Goal: Communication & Community: Answer question/provide support

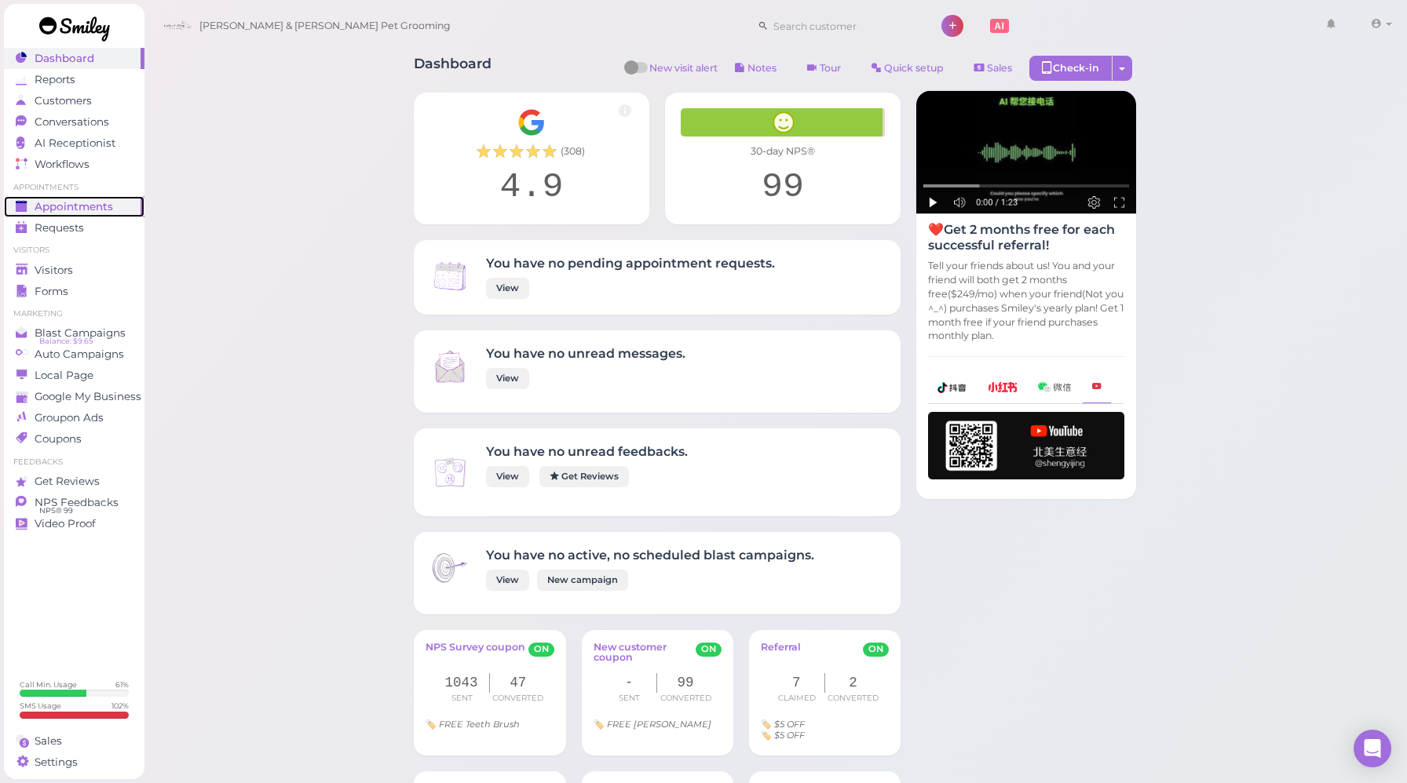
click at [66, 200] on span "Appointments" at bounding box center [74, 206] width 78 height 13
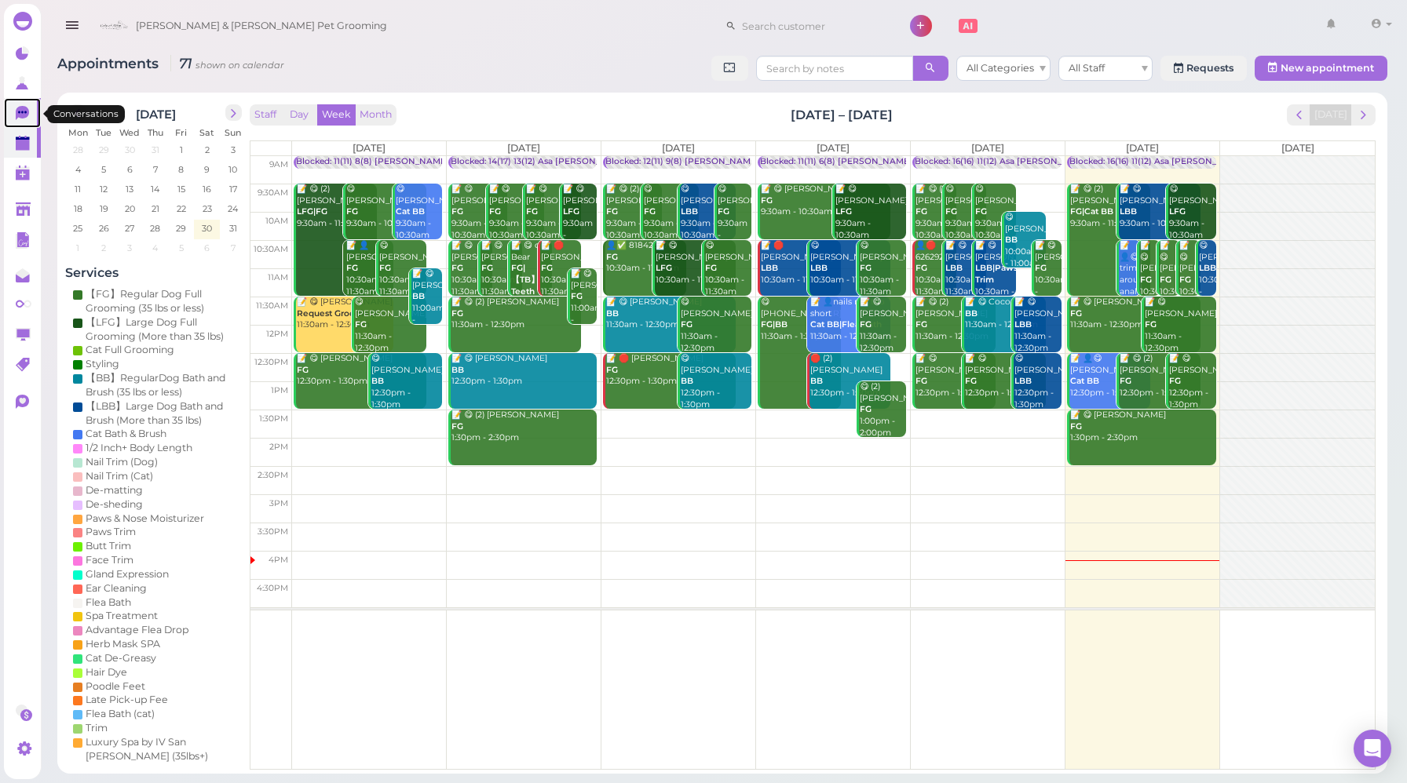
click at [24, 109] on icon at bounding box center [22, 113] width 13 height 14
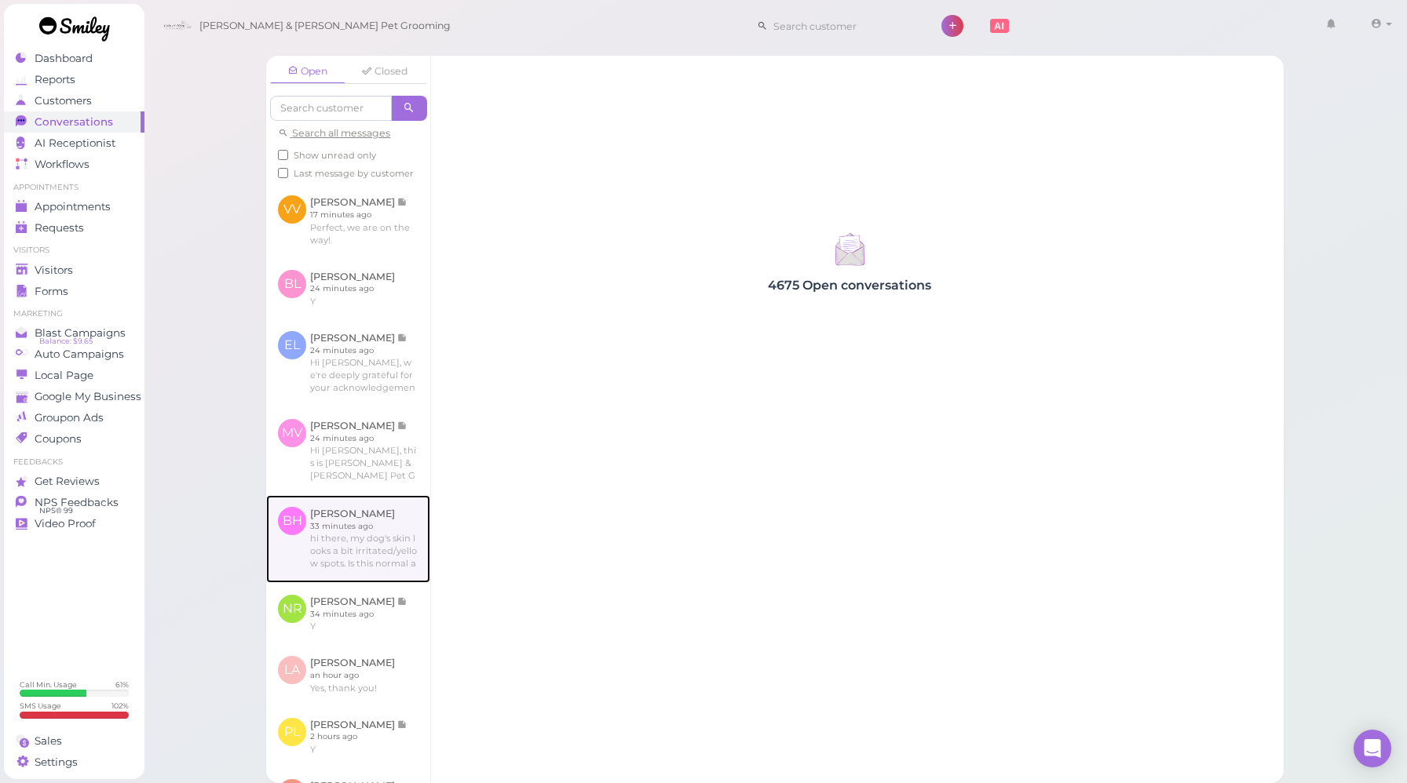
click at [333, 558] on link at bounding box center [348, 539] width 164 height 88
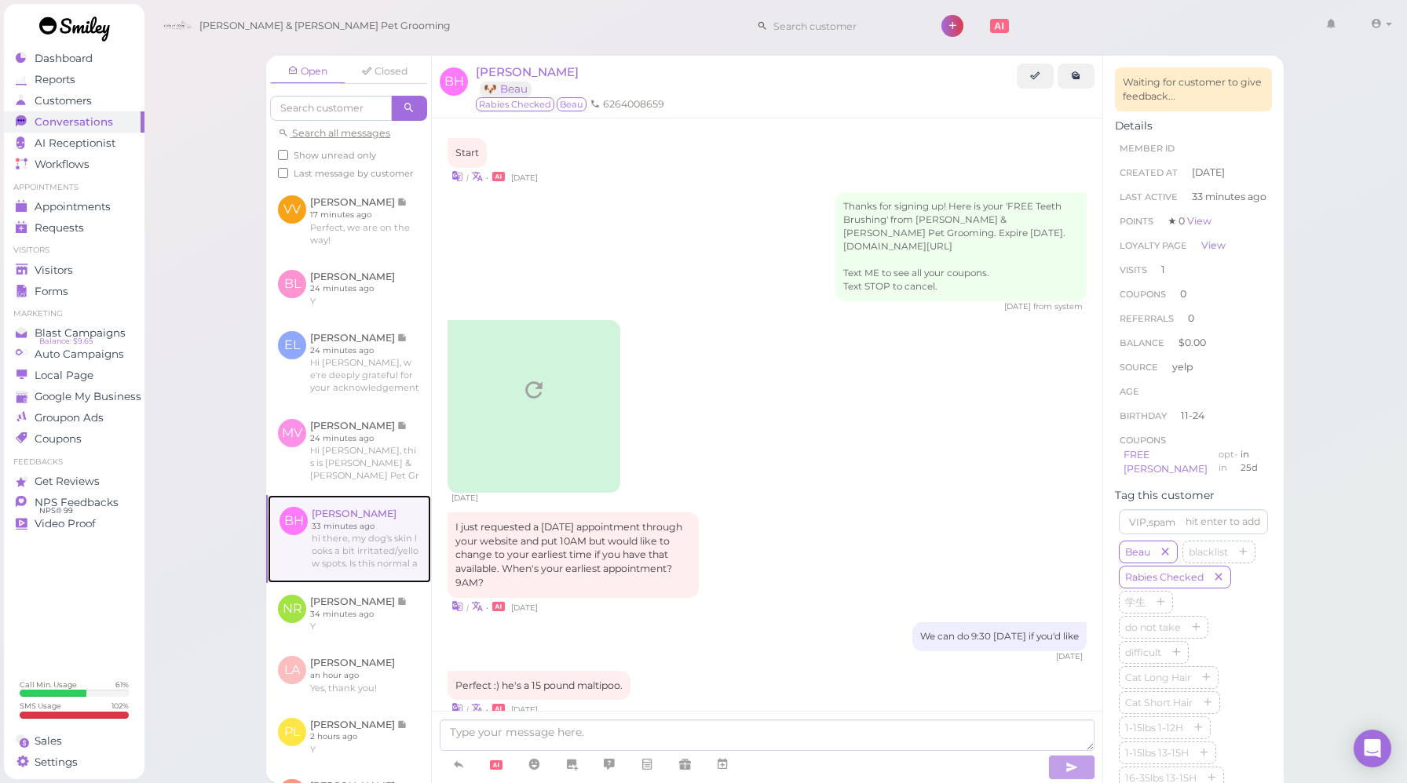
scroll to position [1578, 0]
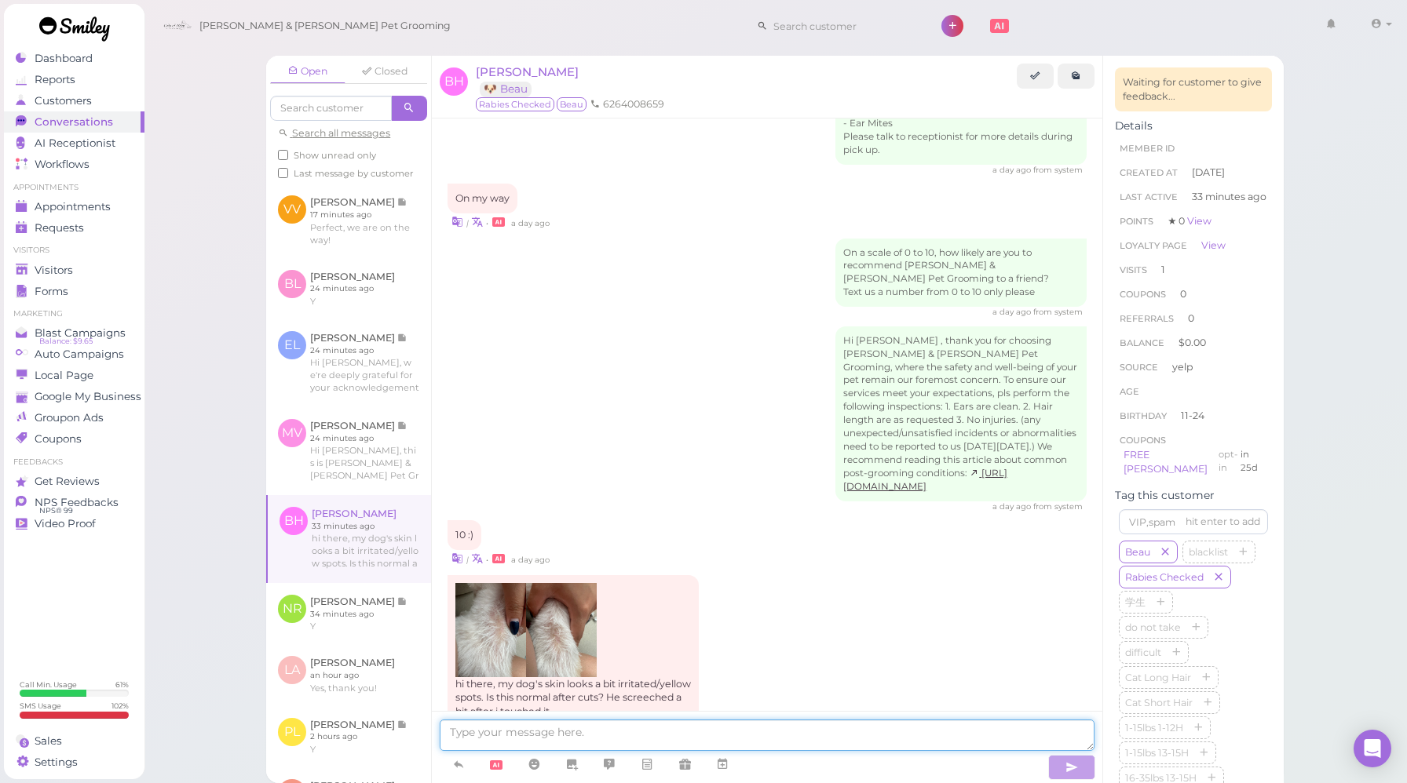
click at [551, 735] on textarea at bounding box center [767, 735] width 655 height 31
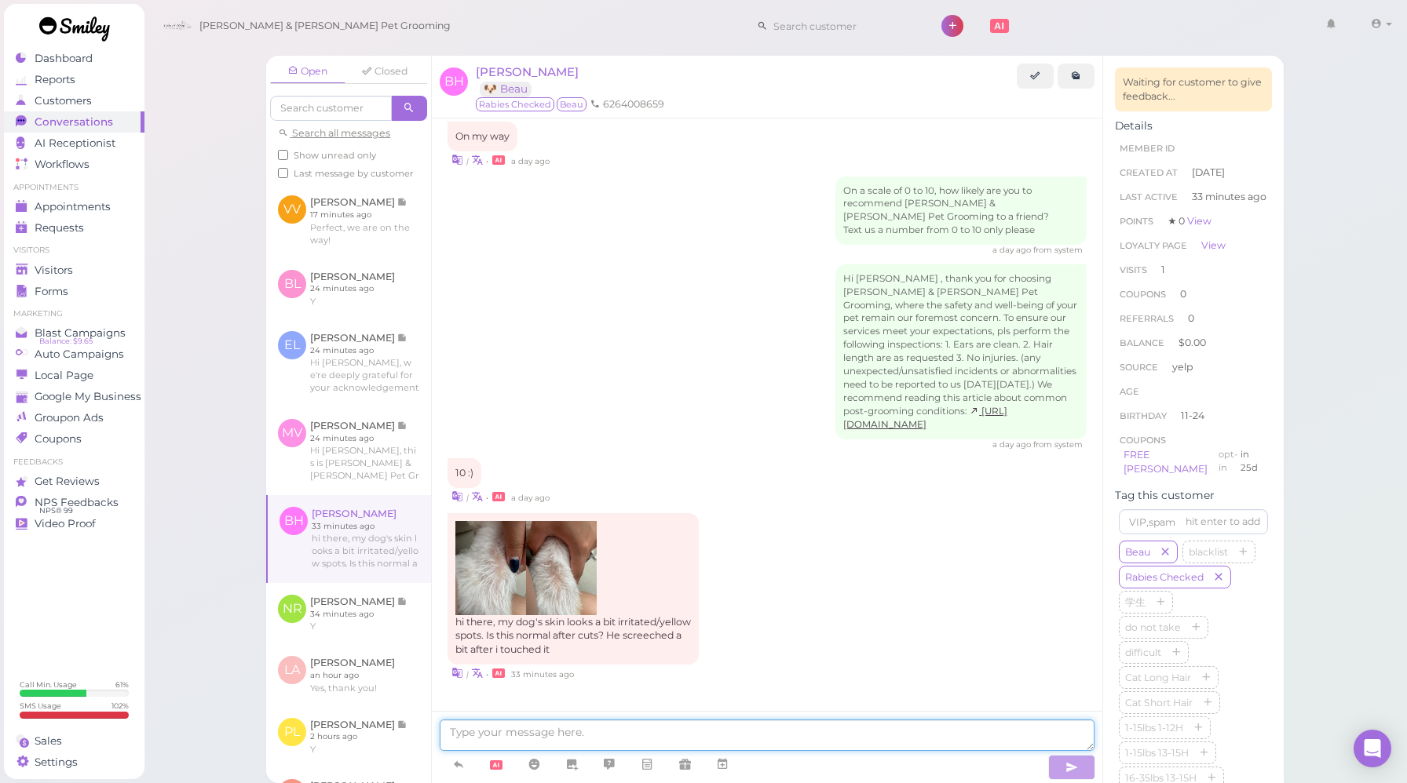
paste textarea "Lorem ips dolo sita con adipisci eli sed doe tempori ut labo etdol magn ali eni…"
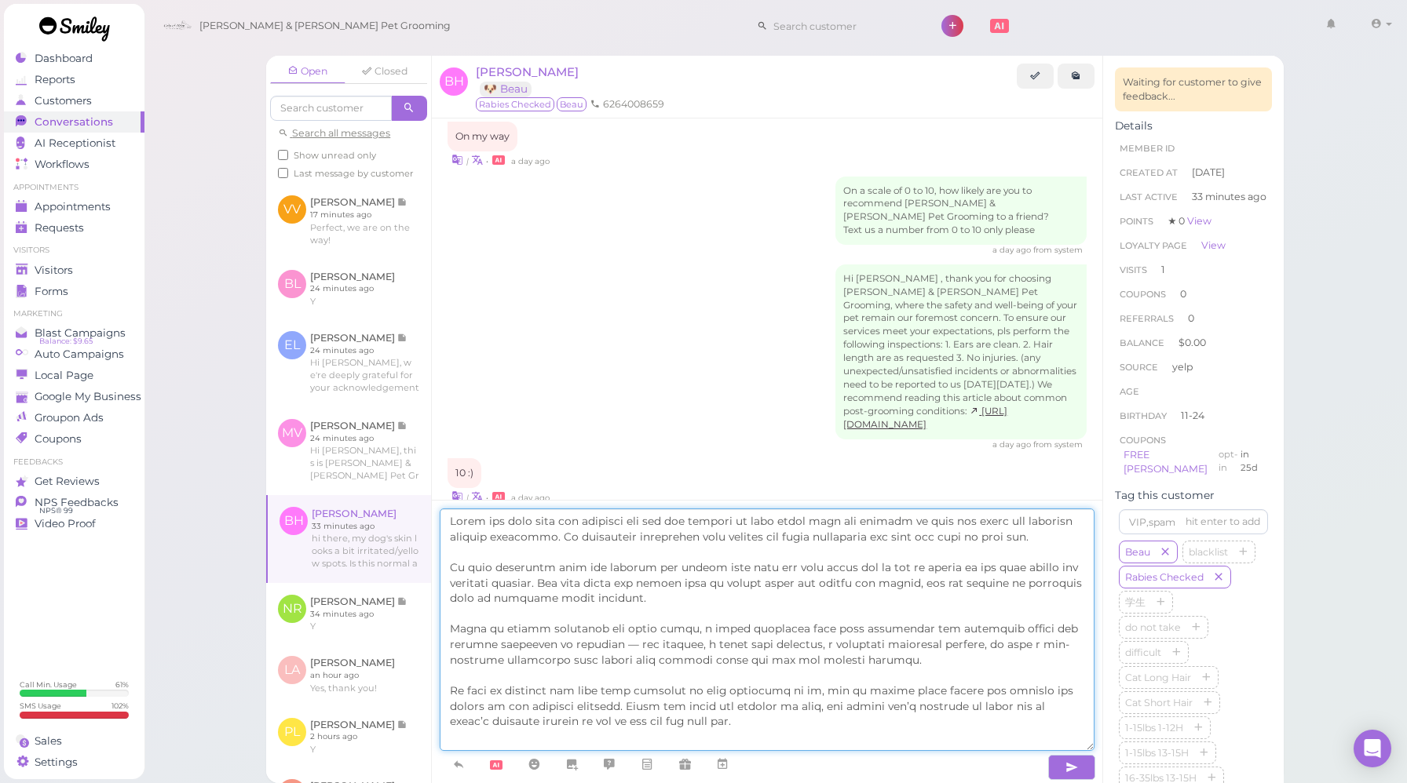
click at [452, 519] on textarea at bounding box center [767, 630] width 655 height 243
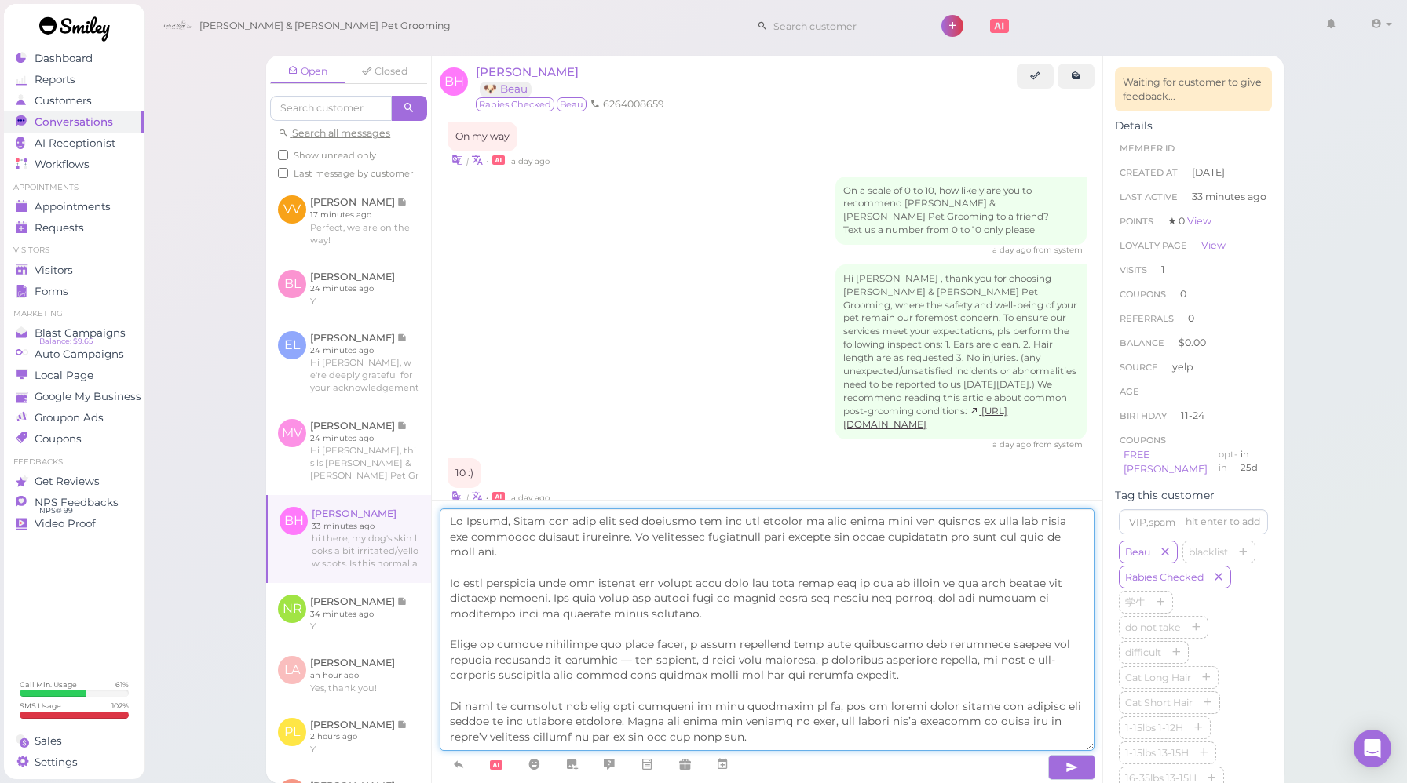
click at [508, 522] on textarea at bounding box center [767, 630] width 655 height 243
drag, startPoint x: 563, startPoint y: 520, endPoint x: 622, endPoint y: 520, distance: 58.9
click at [622, 520] on textarea at bounding box center [767, 630] width 655 height 243
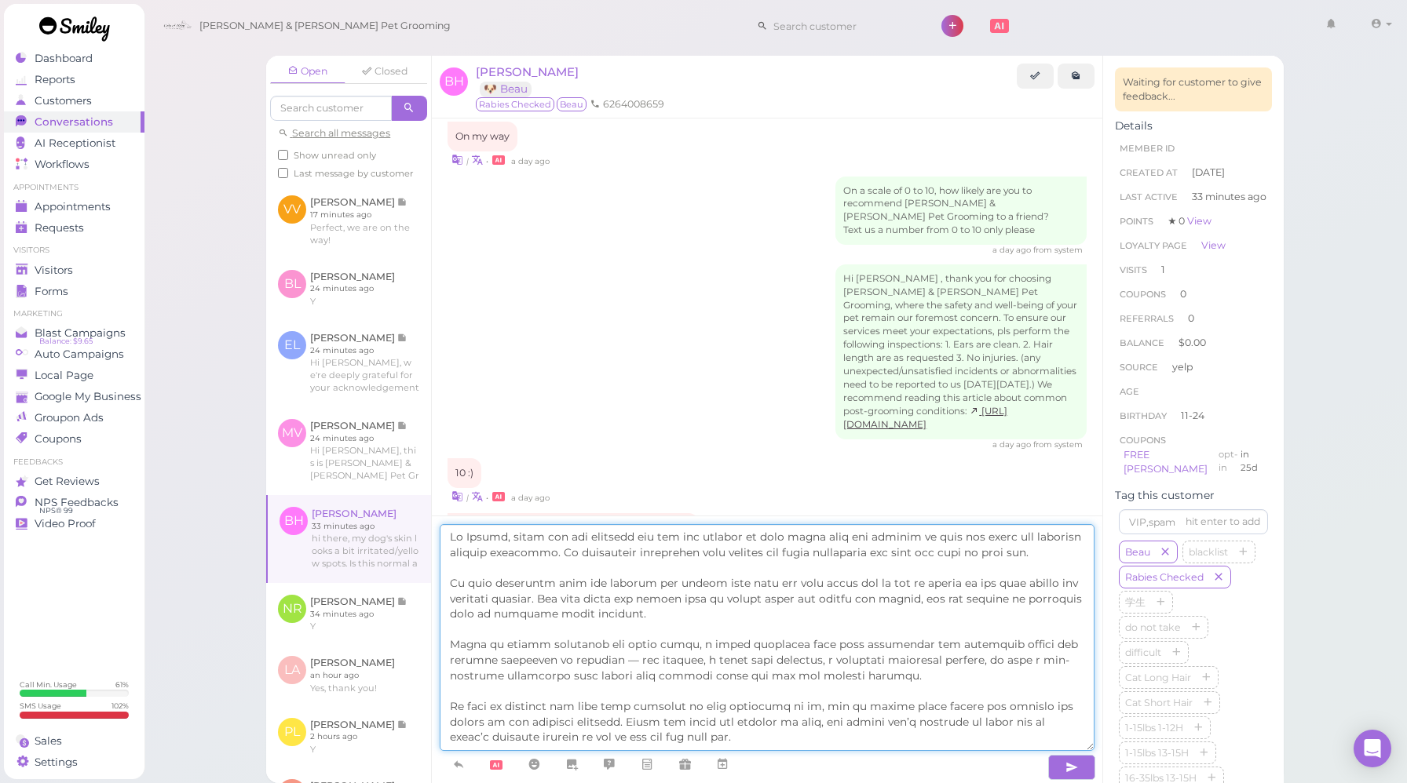
drag, startPoint x: 673, startPoint y: 538, endPoint x: 564, endPoint y: 541, distance: 109.1
click at [564, 541] on textarea at bounding box center [767, 637] width 655 height 227
drag, startPoint x: 956, startPoint y: 552, endPoint x: 674, endPoint y: 557, distance: 281.8
click at [674, 557] on textarea at bounding box center [767, 637] width 655 height 227
click at [469, 581] on textarea "Hi Bridge, thank you for letting us know about what you noticed on your pup aft…" at bounding box center [767, 637] width 655 height 227
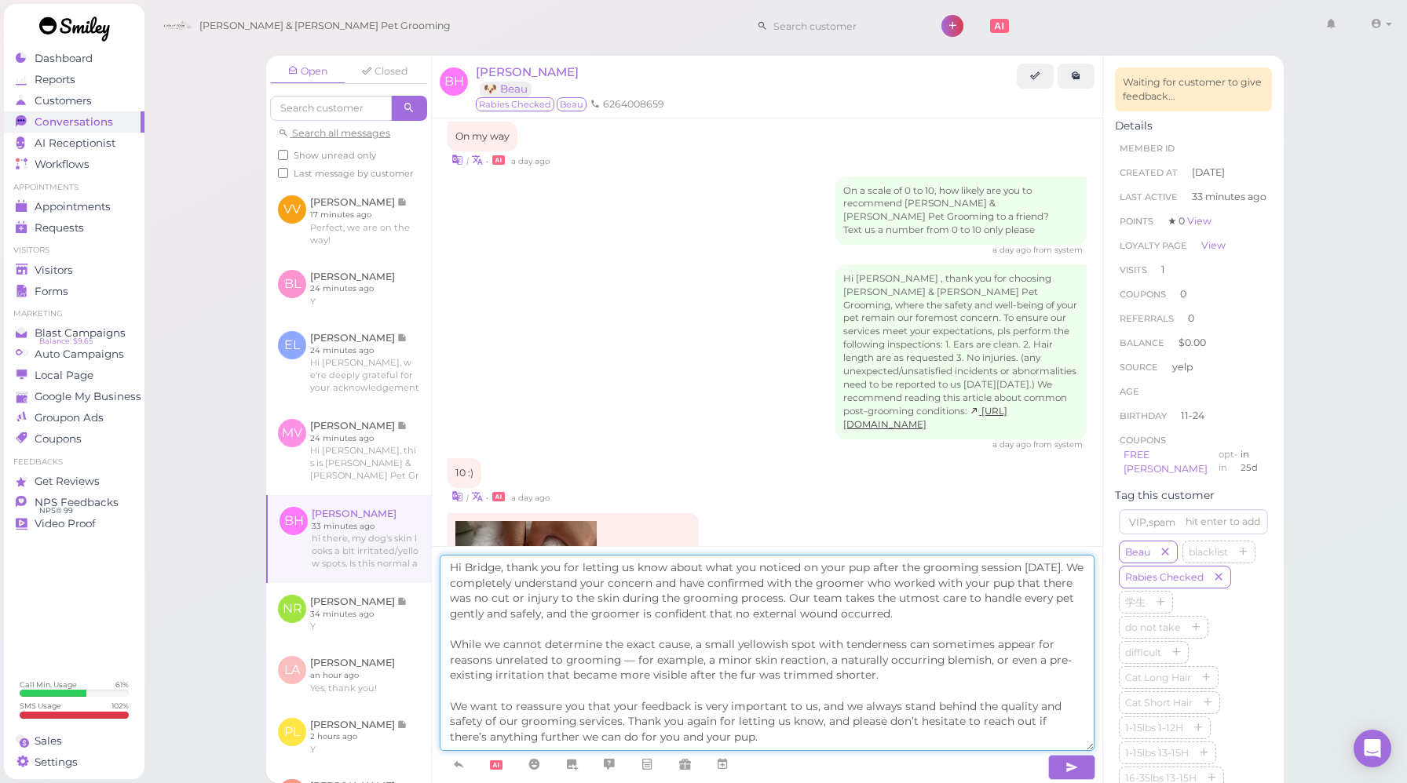
click at [695, 644] on textarea "Hi Bridge, thank you for letting us know about what you noticed on your pup aft…" at bounding box center [767, 653] width 655 height 196
click at [832, 644] on textarea "Hi Bridge, thank you for letting us know about what you noticed on your pup aft…" at bounding box center [767, 653] width 655 height 196
click at [648, 718] on textarea "Hi Bridge, thank you for letting us know about what you noticed on your pup aft…" at bounding box center [767, 653] width 655 height 196
drag, startPoint x: 759, startPoint y: 732, endPoint x: 783, endPoint y: 715, distance: 28.7
click at [783, 715] on textarea "Hi Bridge, thank you for letting us know about what you noticed on your pup aft…" at bounding box center [767, 653] width 655 height 196
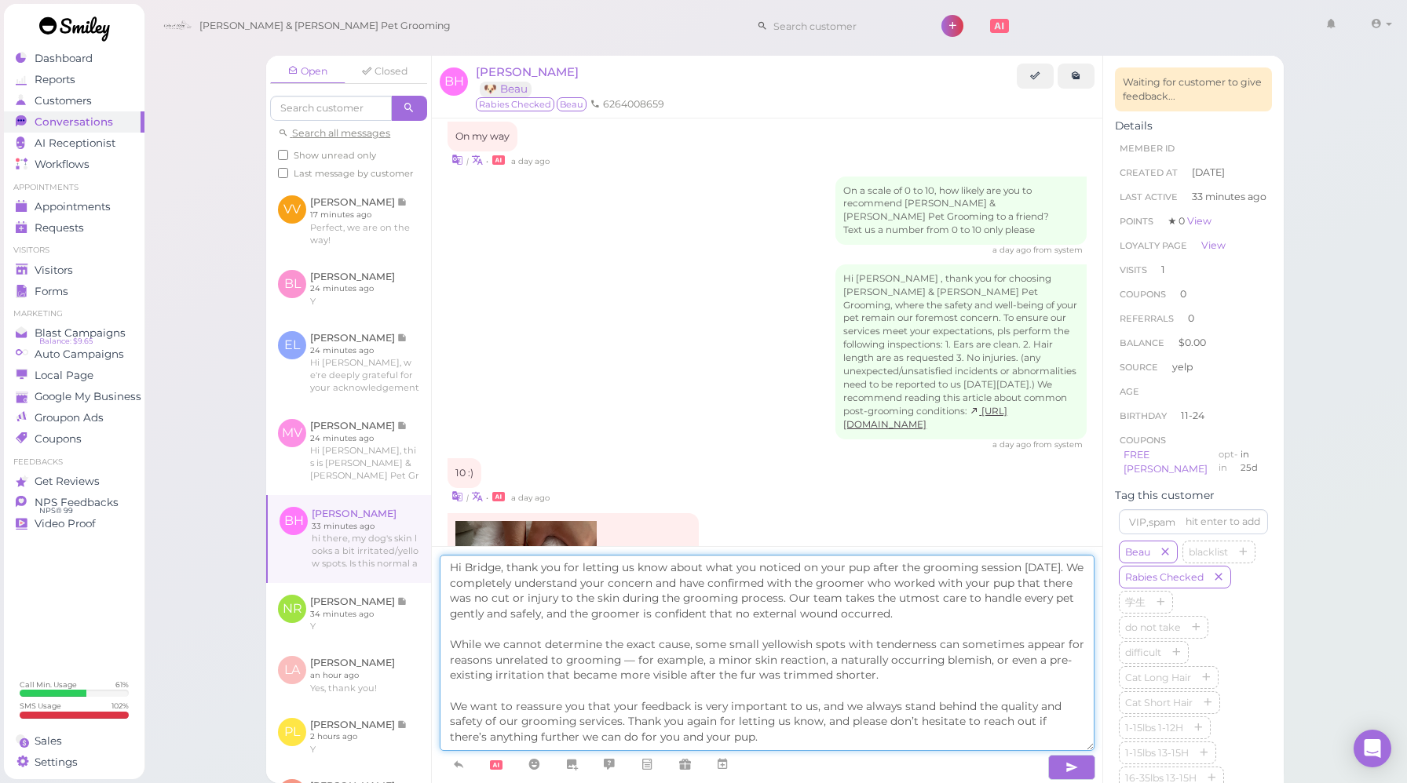
click at [775, 735] on textarea "Hi Bridge, thank you for letting us know about what you noticed on your pup aft…" at bounding box center [767, 653] width 655 height 196
drag, startPoint x: 842, startPoint y: 719, endPoint x: 447, endPoint y: 706, distance: 395.8
click at [447, 706] on textarea "Hi Bridge, thank you for letting us know about what you noticed on your pup aft…" at bounding box center [767, 653] width 655 height 196
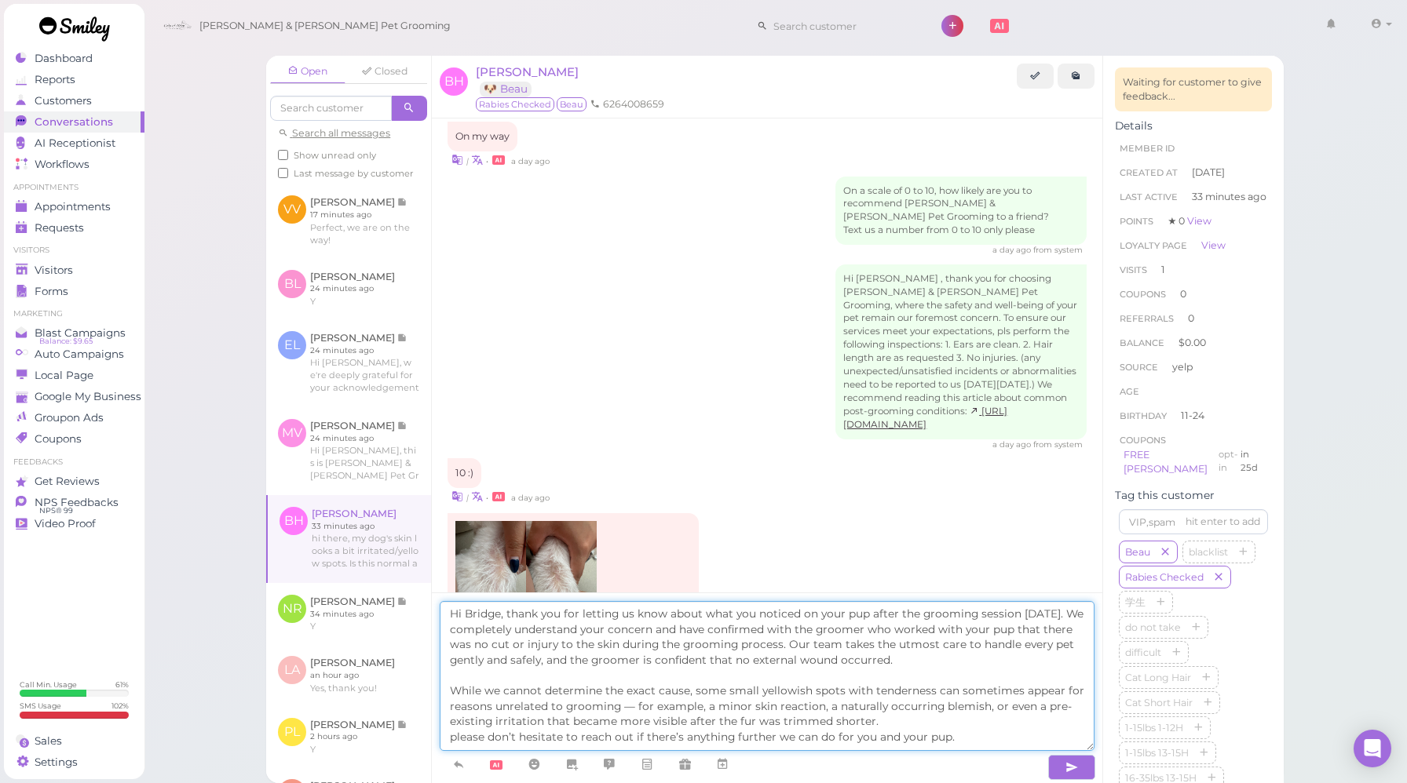
click at [901, 717] on textarea "Hi Bridge, thank you for letting us know about what you noticed on your pup aft…" at bounding box center [767, 676] width 655 height 150
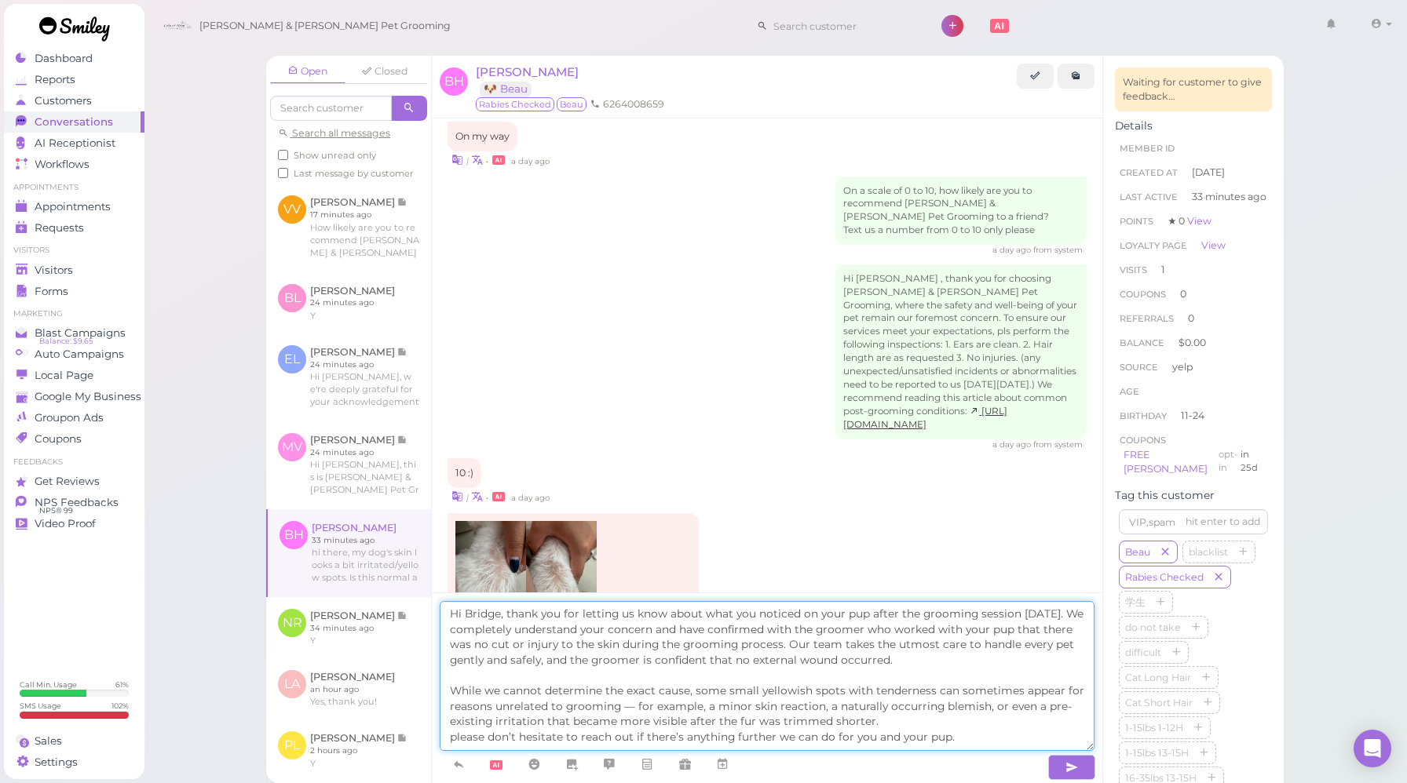
click at [903, 724] on textarea "Hi Bridge, thank you for letting us know about what you noticed on your pup aft…" at bounding box center [767, 676] width 655 height 150
drag, startPoint x: 872, startPoint y: 721, endPoint x: 1045, endPoint y: 723, distance: 172.7
click at [1045, 723] on textarea "Hi Bridge, thank you for letting us know about what you noticed on your pup aft…" at bounding box center [767, 676] width 655 height 150
click at [886, 719] on textarea "Hi Bridge, thank you for letting us know about what you noticed on your pup aft…" at bounding box center [767, 676] width 655 height 150
paste textarea "Please continue to observe your dog for a while. If the yellow spot on the skin…"
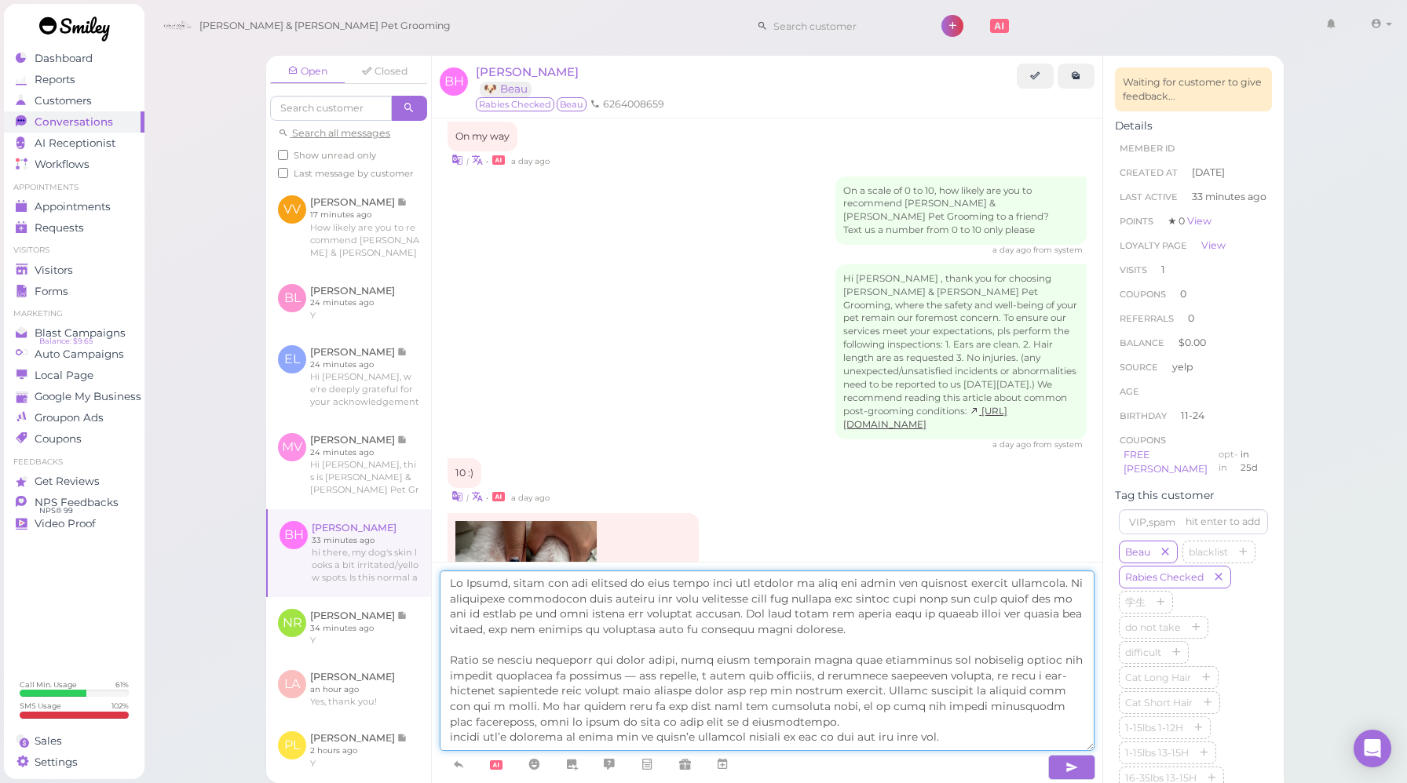
click at [602, 706] on textarea at bounding box center [767, 661] width 655 height 181
drag, startPoint x: 688, startPoint y: 706, endPoint x: 697, endPoint y: 706, distance: 9.4
click at [697, 706] on textarea at bounding box center [767, 661] width 655 height 181
drag, startPoint x: 458, startPoint y: 740, endPoint x: 438, endPoint y: 740, distance: 20.4
click at [438, 740] on div at bounding box center [767, 672] width 670 height 221
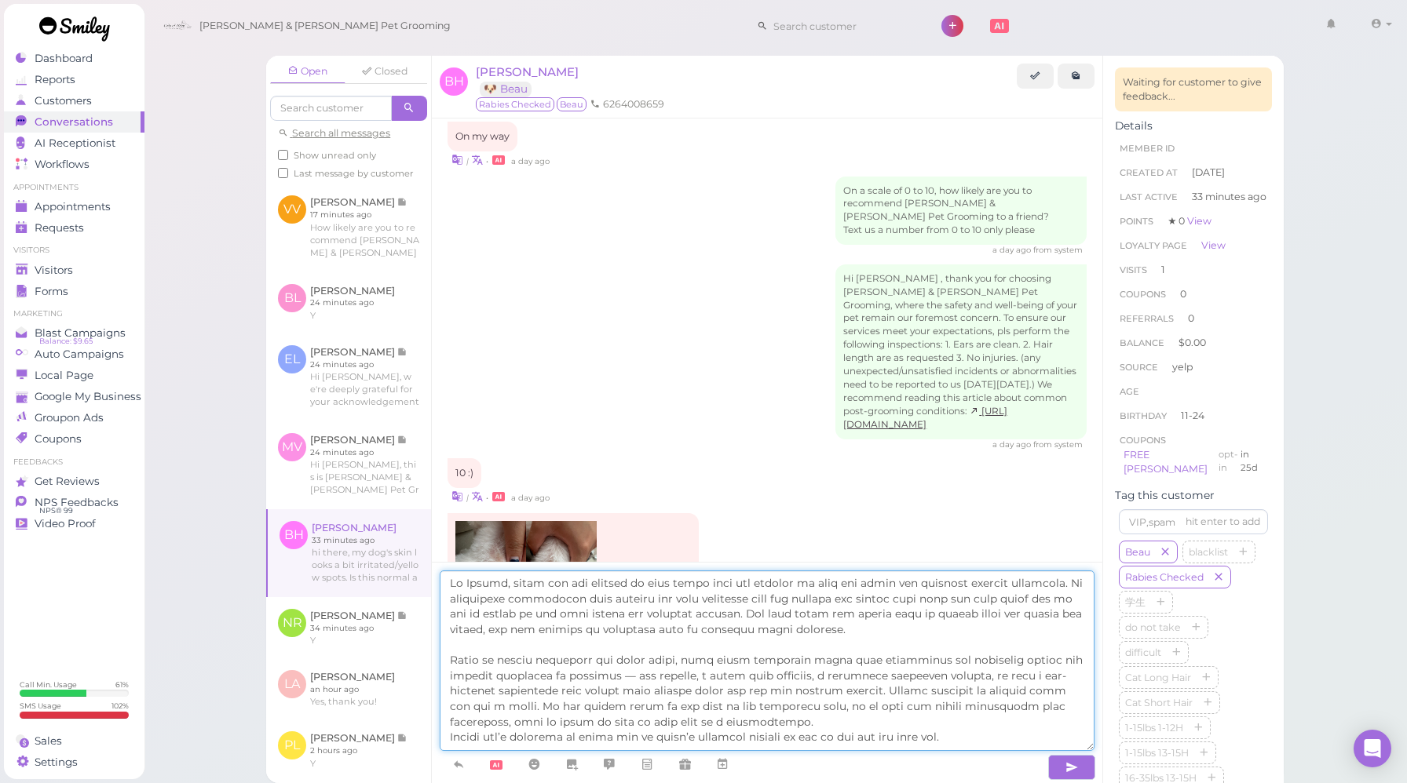
click at [714, 727] on textarea at bounding box center [767, 661] width 655 height 181
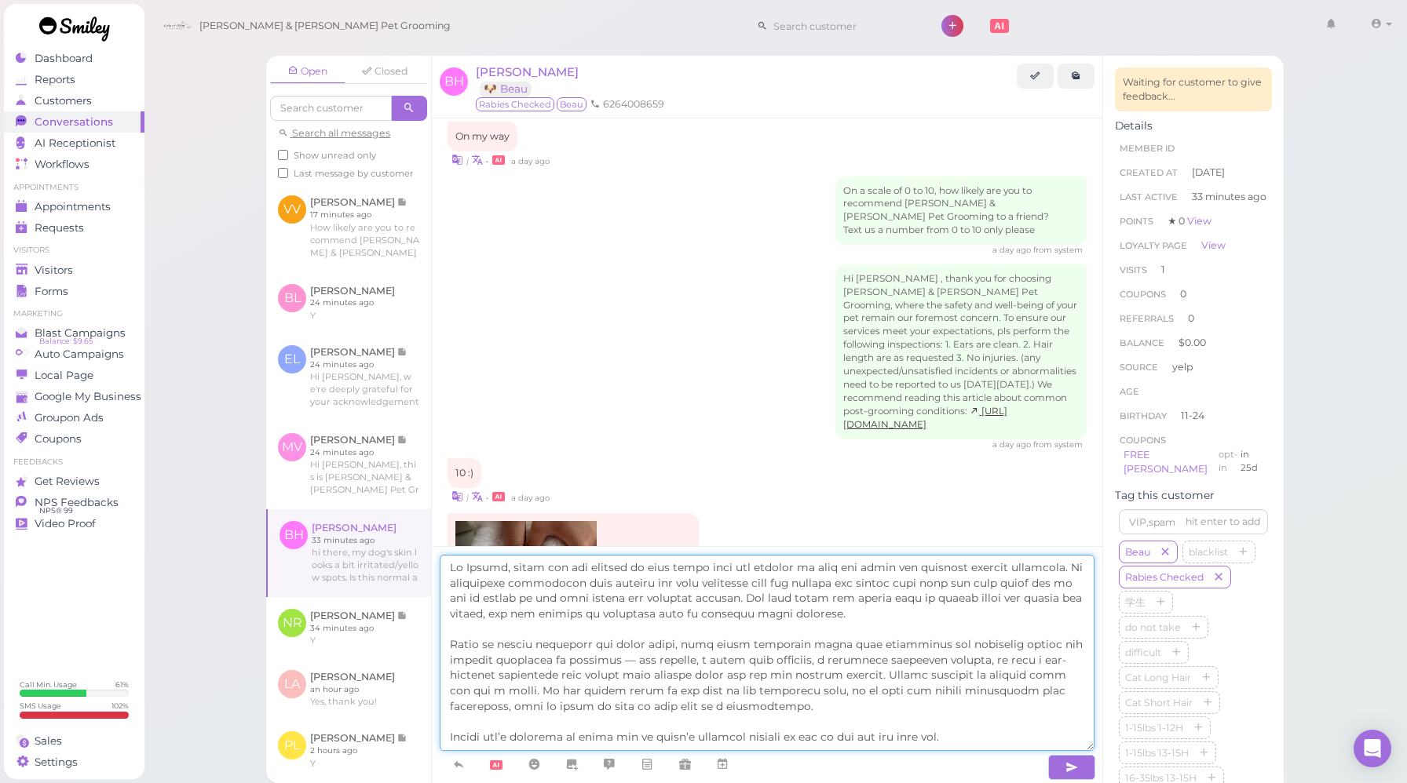
click at [1085, 701] on textarea at bounding box center [767, 653] width 655 height 196
drag, startPoint x: 976, startPoint y: 739, endPoint x: 319, endPoint y: 538, distance: 686.2
click at [319, 538] on div "Open Closed Search all messages Show unread only Last message by customer VV [P…" at bounding box center [774, 420] width 1017 height 728
click at [618, 398] on div "Hi [PERSON_NAME] , thank you for choosing [PERSON_NAME] & [PERSON_NAME] Pet Gro…" at bounding box center [766, 358] width 639 height 187
click at [720, 707] on textarea at bounding box center [767, 653] width 655 height 196
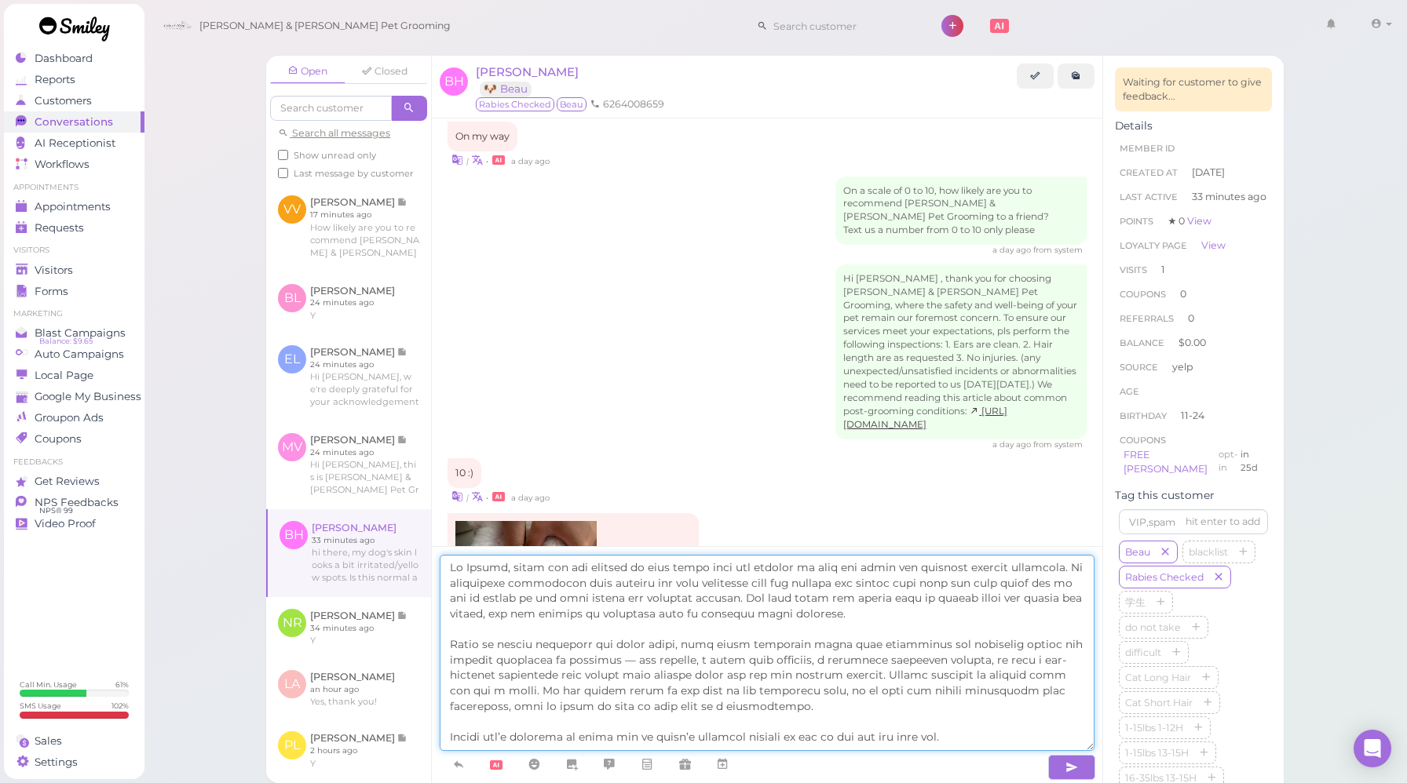
click at [622, 669] on textarea at bounding box center [767, 653] width 655 height 196
drag, startPoint x: 871, startPoint y: 673, endPoint x: 859, endPoint y: 720, distance: 48.0
click at [859, 720] on textarea at bounding box center [767, 653] width 655 height 196
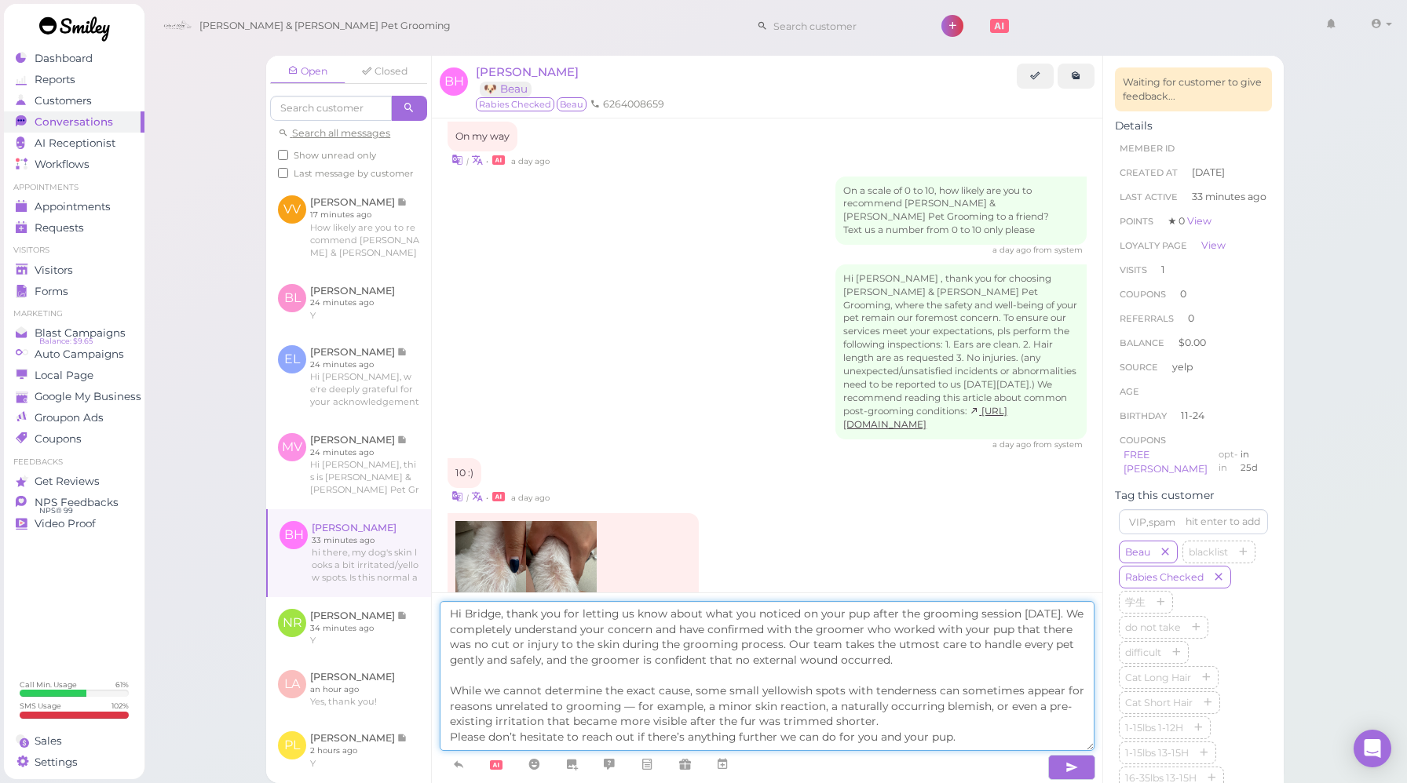
click at [944, 657] on textarea "Hi Bridge, thank you for letting us know about what you noticed on your pup aft…" at bounding box center [767, 676] width 655 height 150
click at [890, 723] on textarea "Hi Bridge, thank you for letting us know about what you noticed on your pup aft…" at bounding box center [767, 676] width 655 height 150
paste textarea "We believe that this skin issue may have already been present before the groomi…"
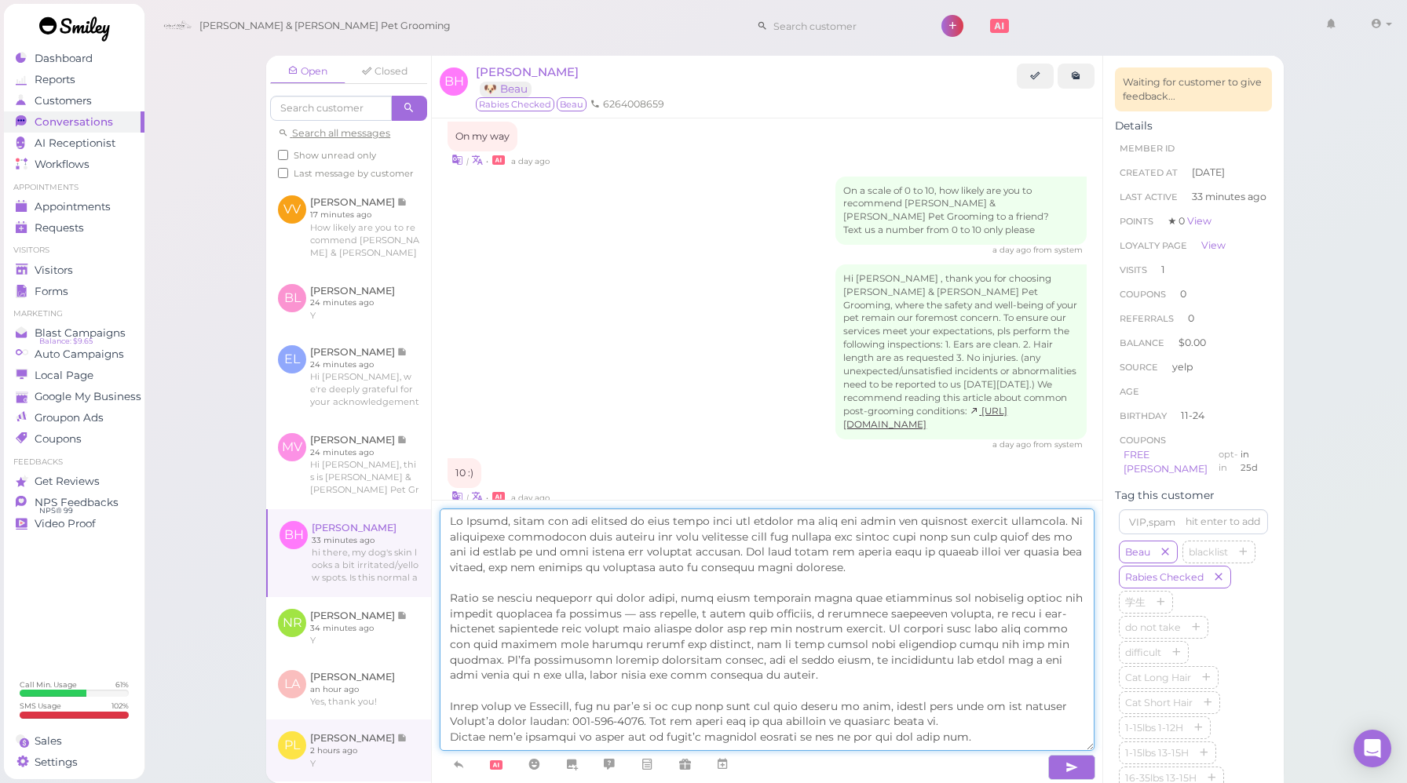
drag, startPoint x: 961, startPoint y: 741, endPoint x: 409, endPoint y: 757, distance: 552.0
click at [409, 757] on div "Open Closed Search all messages Show unread only Last message by customer VV [P…" at bounding box center [774, 420] width 1017 height 728
drag, startPoint x: 951, startPoint y: 737, endPoint x: 451, endPoint y: 731, distance: 500.8
click at [451, 731] on textarea at bounding box center [767, 630] width 655 height 243
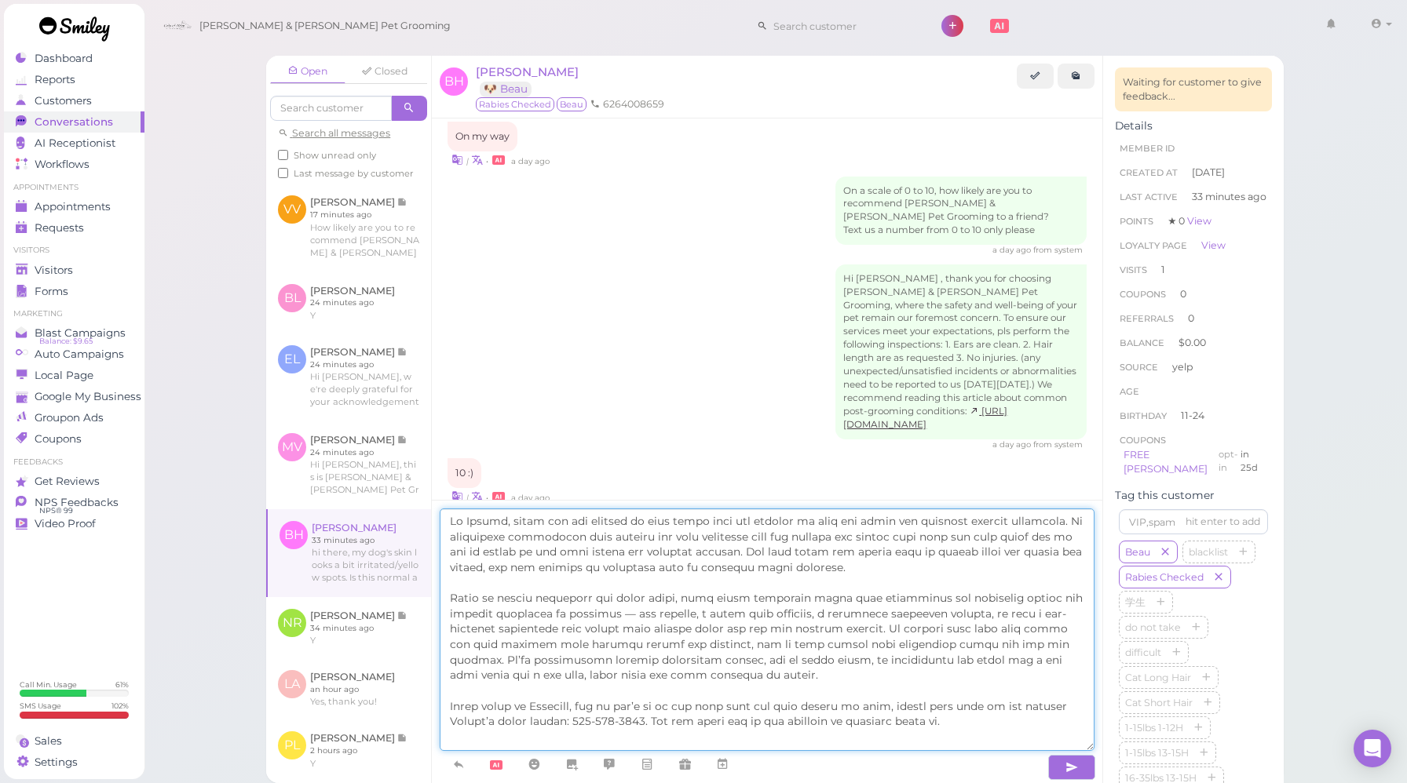
click at [542, 629] on textarea at bounding box center [767, 630] width 655 height 243
click at [871, 627] on textarea at bounding box center [767, 630] width 655 height 243
drag, startPoint x: 870, startPoint y: 627, endPoint x: 1056, endPoint y: 651, distance: 186.7
click at [1056, 651] on textarea at bounding box center [767, 630] width 655 height 243
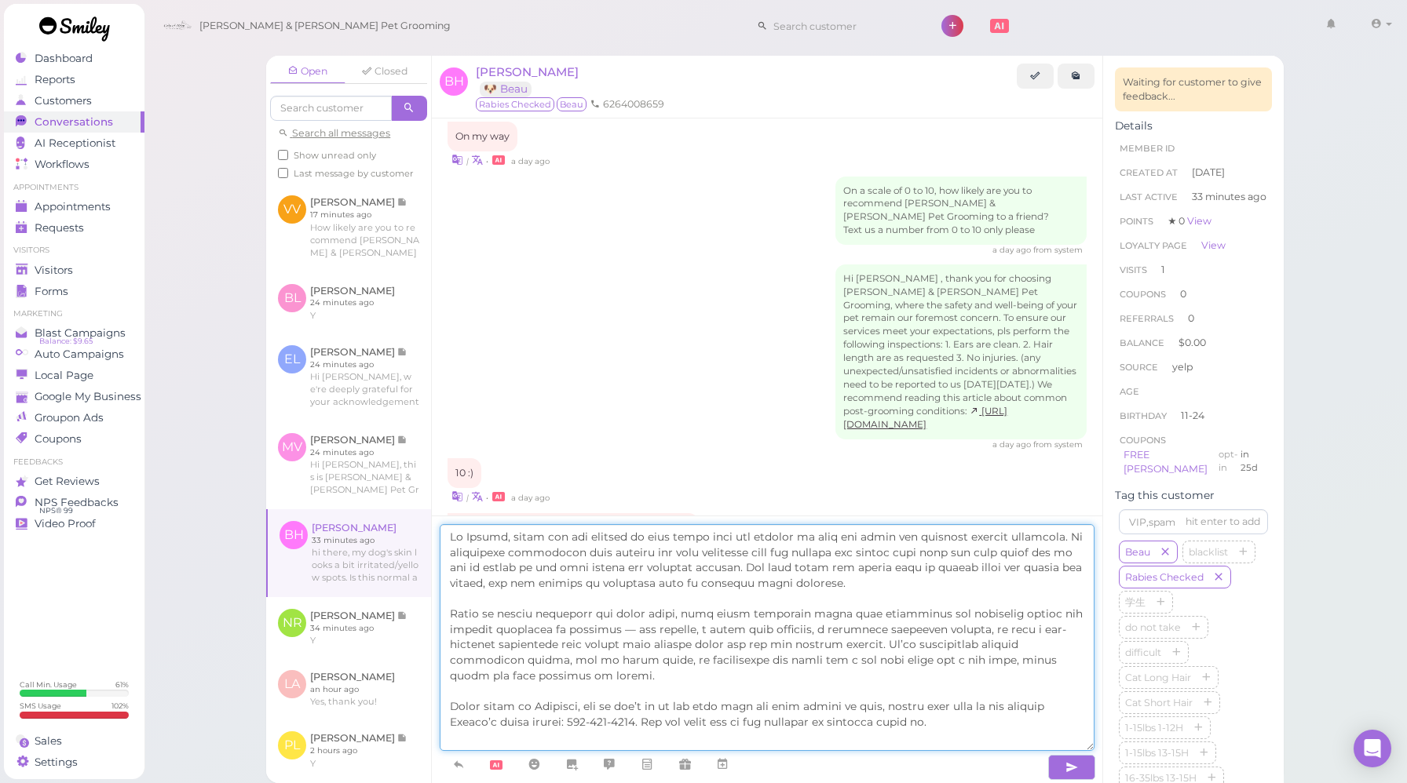
drag, startPoint x: 447, startPoint y: 607, endPoint x: 561, endPoint y: 686, distance: 138.2
click at [561, 686] on textarea at bounding box center [767, 637] width 655 height 227
click at [592, 680] on textarea at bounding box center [767, 637] width 655 height 227
click at [575, 677] on textarea at bounding box center [767, 637] width 655 height 227
click at [968, 721] on textarea at bounding box center [767, 637] width 655 height 227
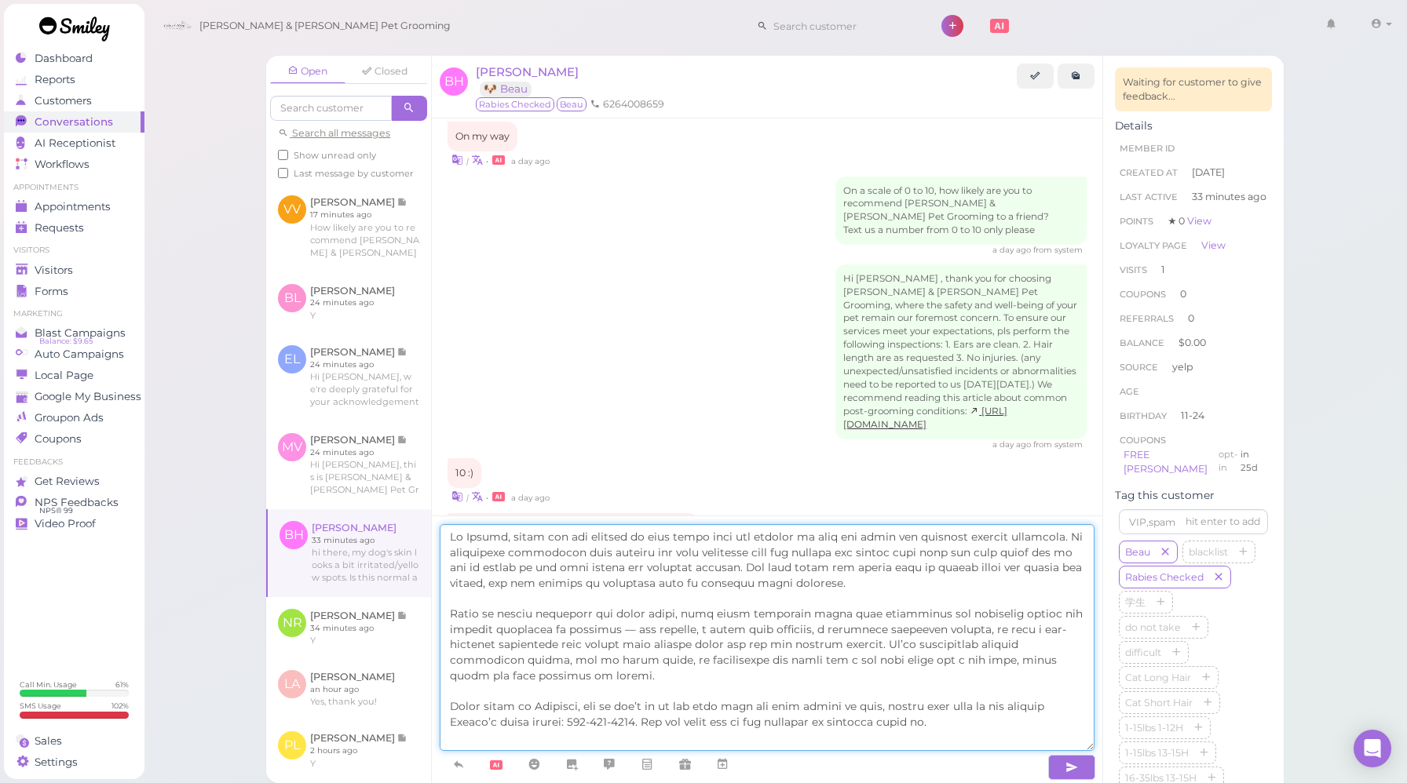
click at [578, 683] on textarea at bounding box center [767, 637] width 655 height 227
click at [582, 672] on textarea at bounding box center [767, 637] width 655 height 227
click at [571, 670] on textarea at bounding box center [767, 637] width 655 height 227
drag, startPoint x: 990, startPoint y: 724, endPoint x: 370, endPoint y: 480, distance: 666.4
click at [370, 480] on div "Open Closed Search all messages Show unread only Last message by customer VV [P…" at bounding box center [774, 420] width 1017 height 728
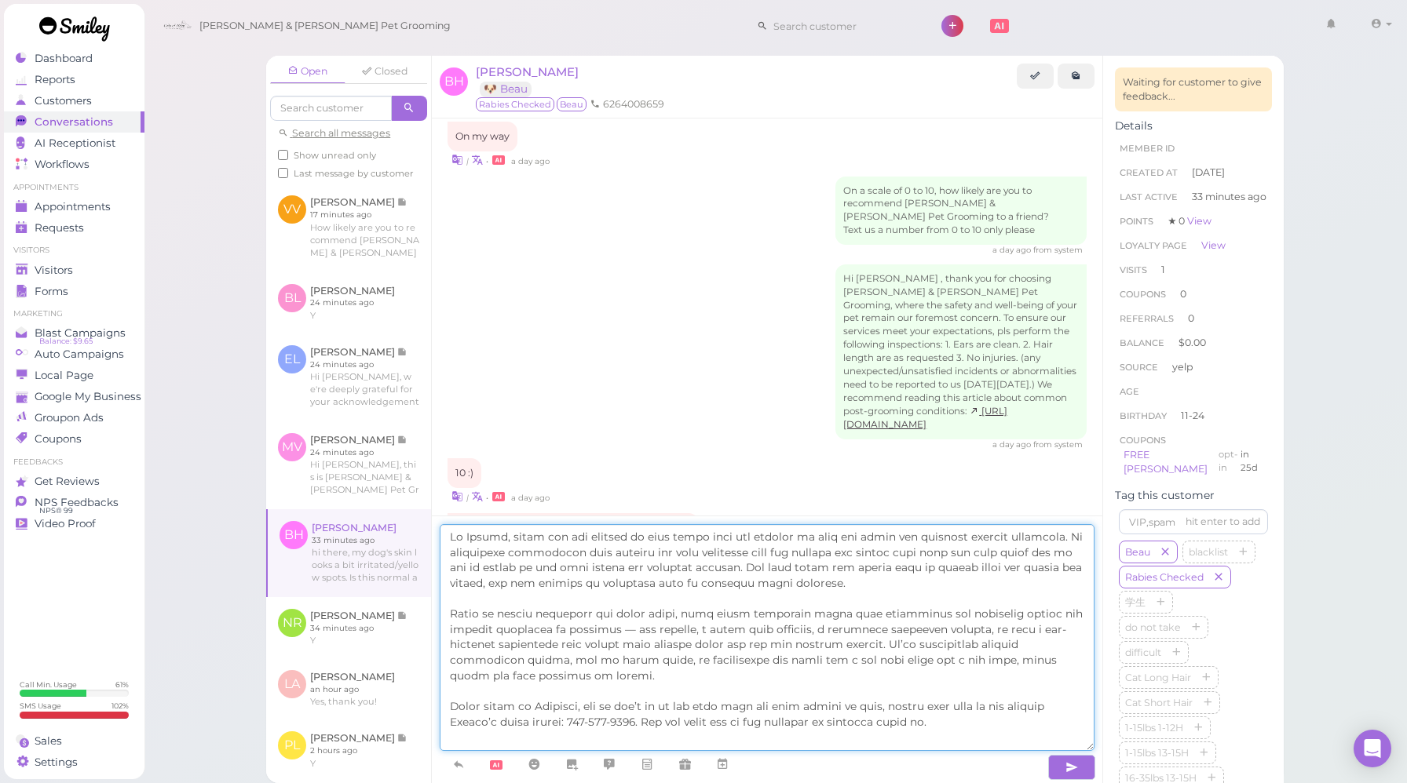
click at [839, 604] on textarea at bounding box center [767, 637] width 655 height 227
drag, startPoint x: 565, startPoint y: 682, endPoint x: 453, endPoint y: 612, distance: 132.2
click at [453, 612] on textarea at bounding box center [767, 637] width 655 height 227
click at [614, 679] on textarea at bounding box center [767, 637] width 655 height 227
drag, startPoint x: 571, startPoint y: 676, endPoint x: 428, endPoint y: 607, distance: 158.3
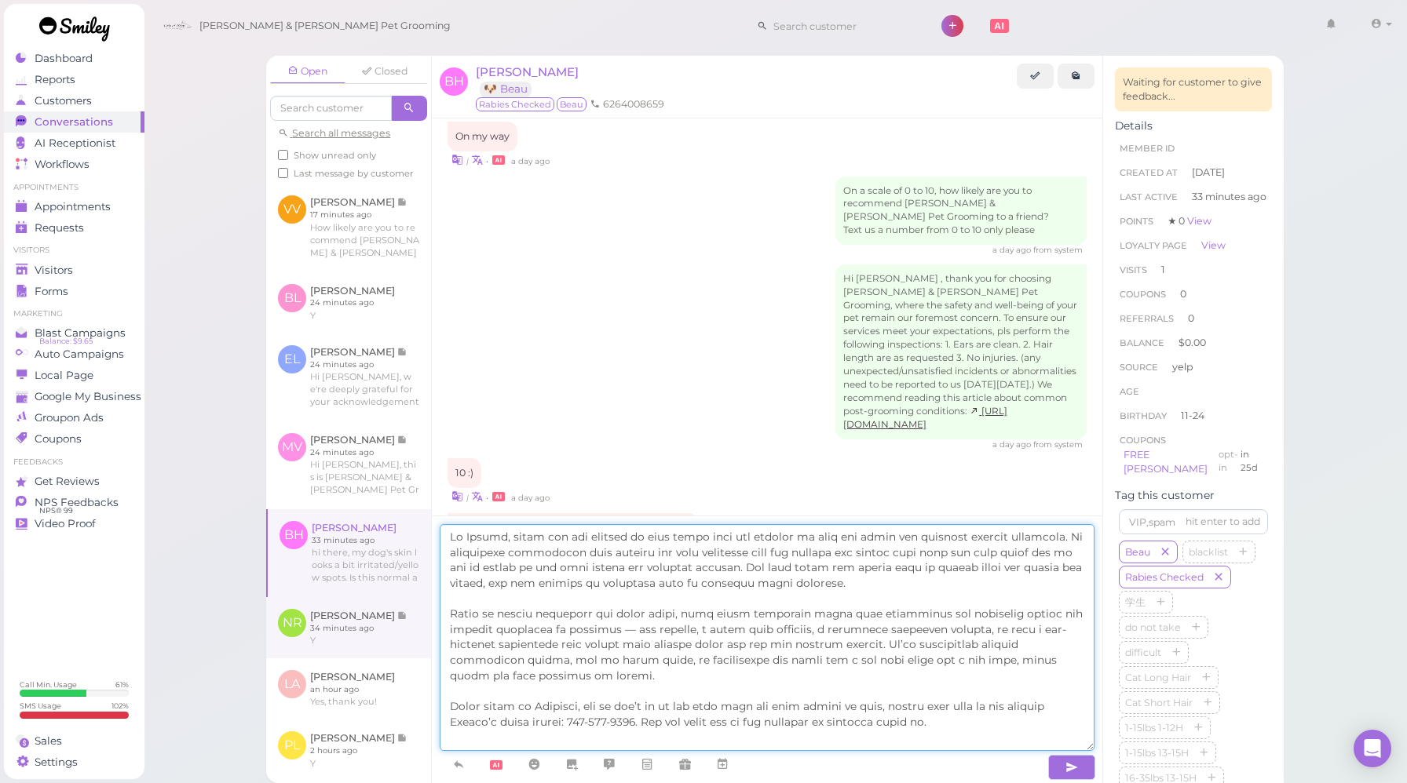
click at [428, 607] on div "Open Closed Search all messages Show unread only Last message by customer VV [P…" at bounding box center [774, 420] width 1017 height 728
click at [571, 681] on textarea at bounding box center [767, 637] width 655 height 227
click at [603, 707] on textarea at bounding box center [767, 637] width 655 height 227
drag, startPoint x: 604, startPoint y: 705, endPoint x: 733, endPoint y: 710, distance: 129.6
click at [733, 710] on textarea at bounding box center [767, 637] width 655 height 227
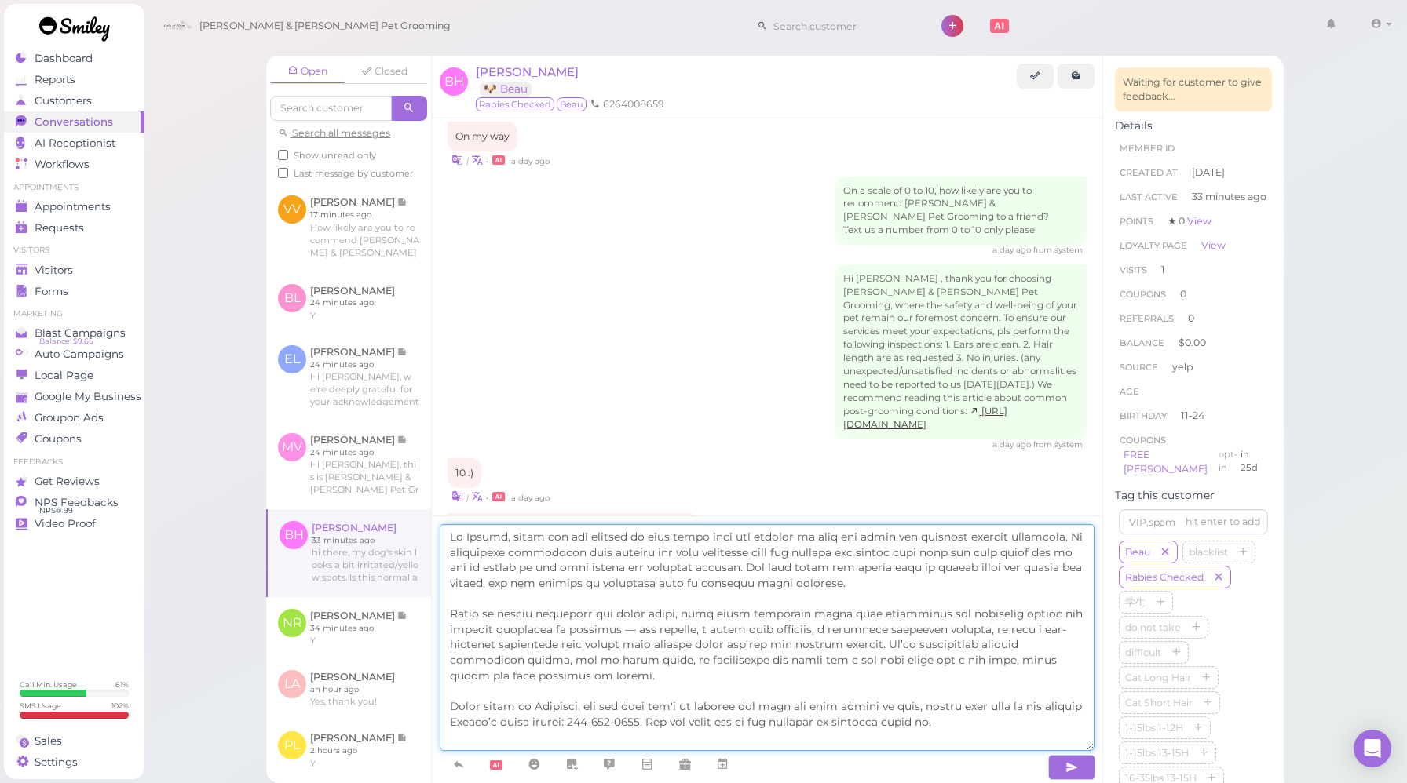
drag, startPoint x: 918, startPoint y: 706, endPoint x: 752, endPoint y: 705, distance: 165.6
click at [752, 705] on textarea at bounding box center [767, 637] width 655 height 227
click at [749, 706] on textarea at bounding box center [767, 637] width 655 height 227
click at [742, 710] on textarea at bounding box center [767, 637] width 655 height 227
click at [502, 717] on textarea at bounding box center [767, 637] width 655 height 227
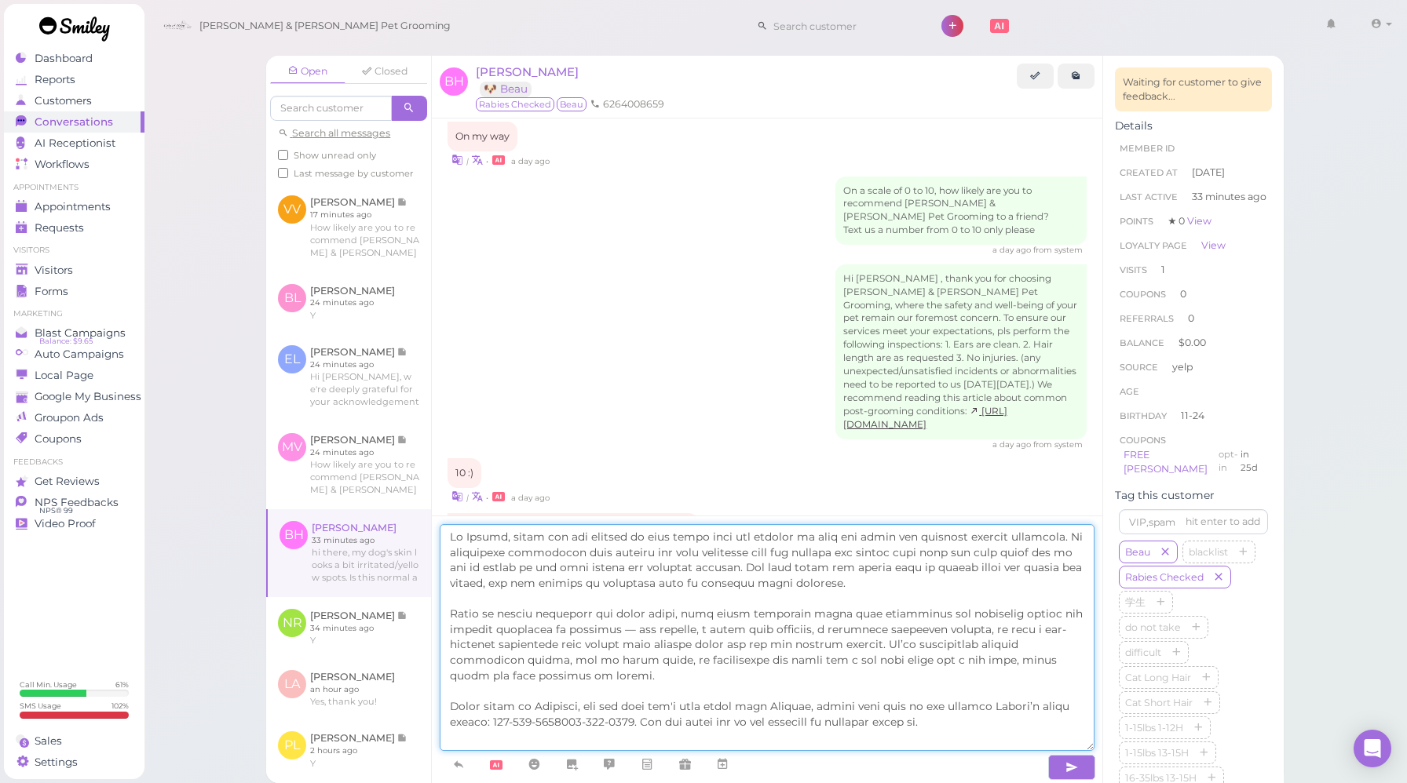
drag, startPoint x: 568, startPoint y: 721, endPoint x: 637, endPoint y: 720, distance: 69.1
click at [637, 720] on textarea at bounding box center [767, 637] width 655 height 227
type textarea "Lo Ipsumd, sitam con adi elitsed do eius tempo inci utl etdolor ma aliq eni adm…"
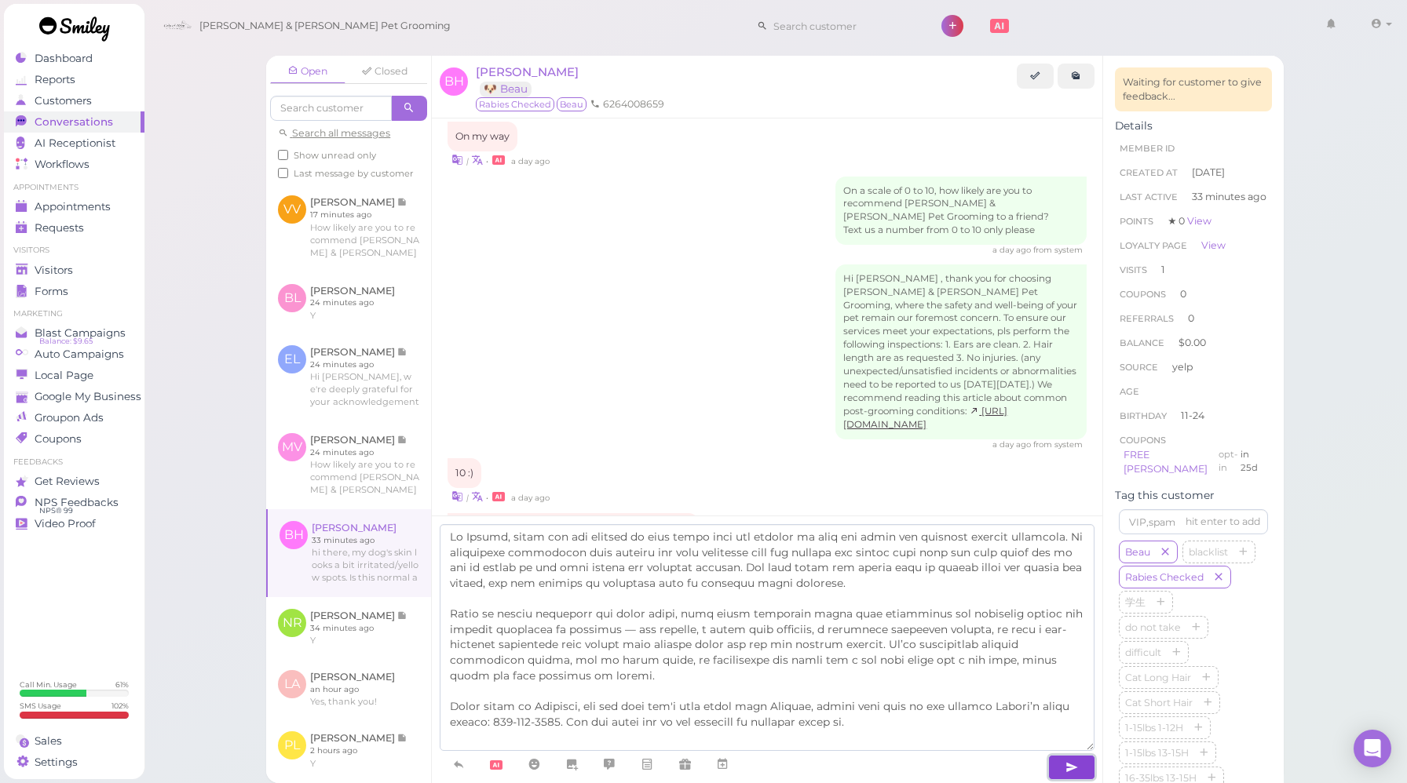
click at [1073, 765] on icon "button" at bounding box center [1071, 768] width 13 height 16
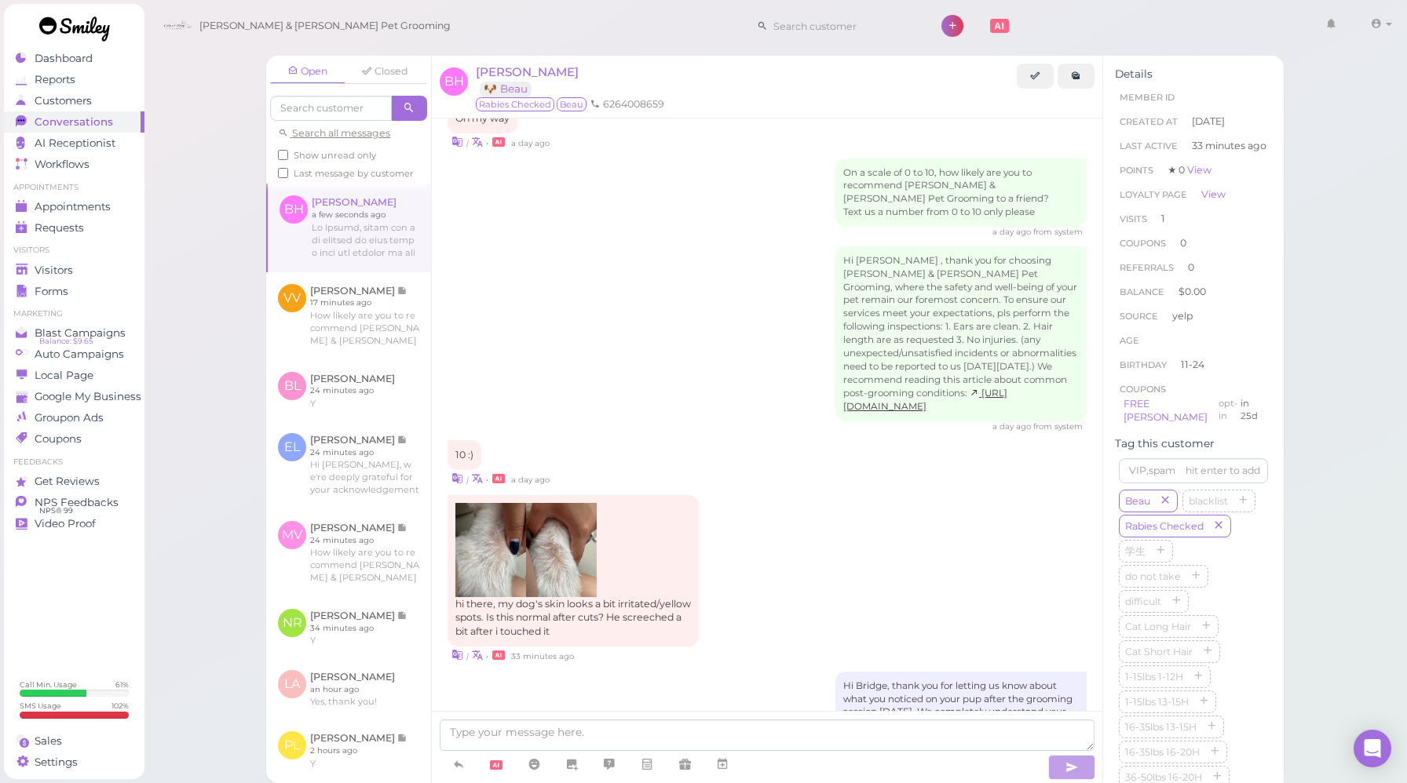
scroll to position [2055, 0]
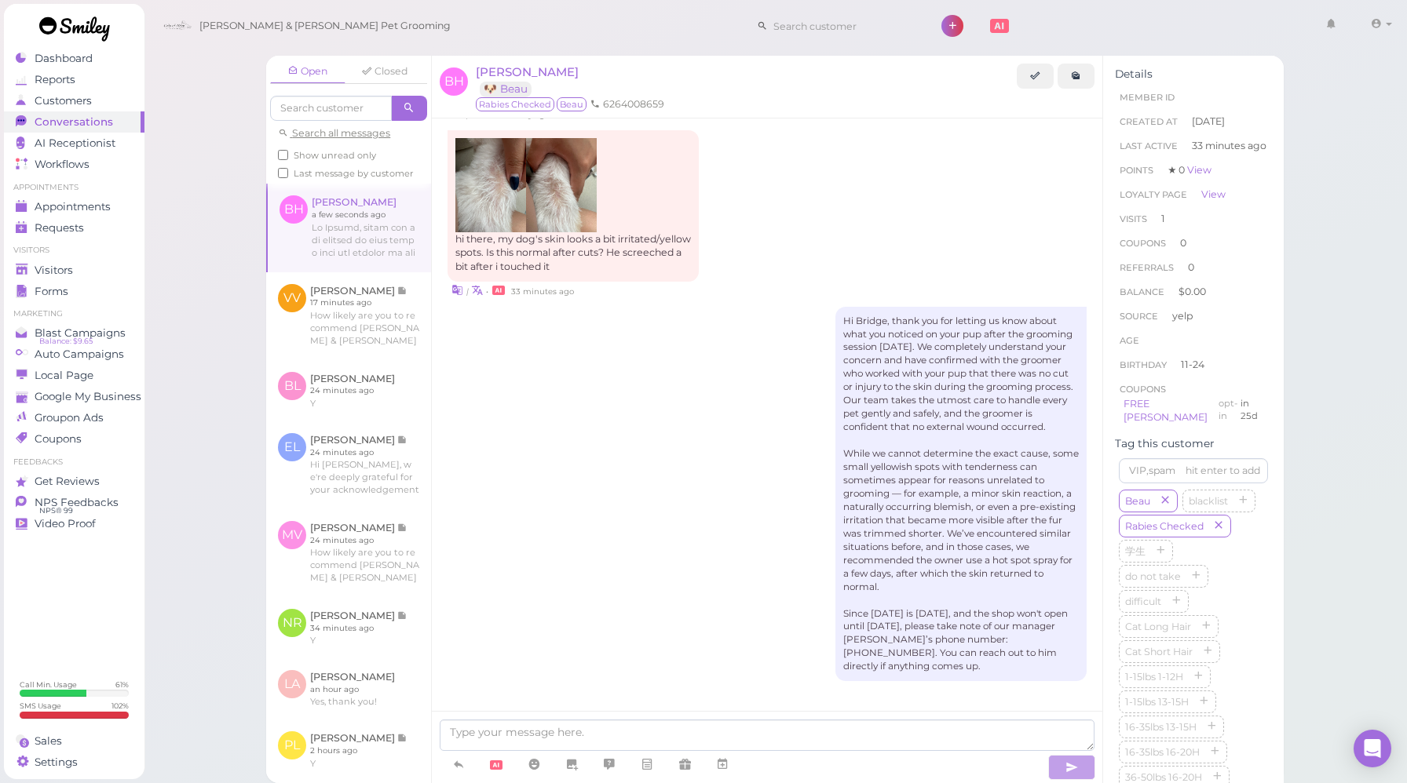
click at [710, 477] on div "Hi Bridge, thank you for letting us know about what you noticed on your pup aft…" at bounding box center [766, 494] width 639 height 375
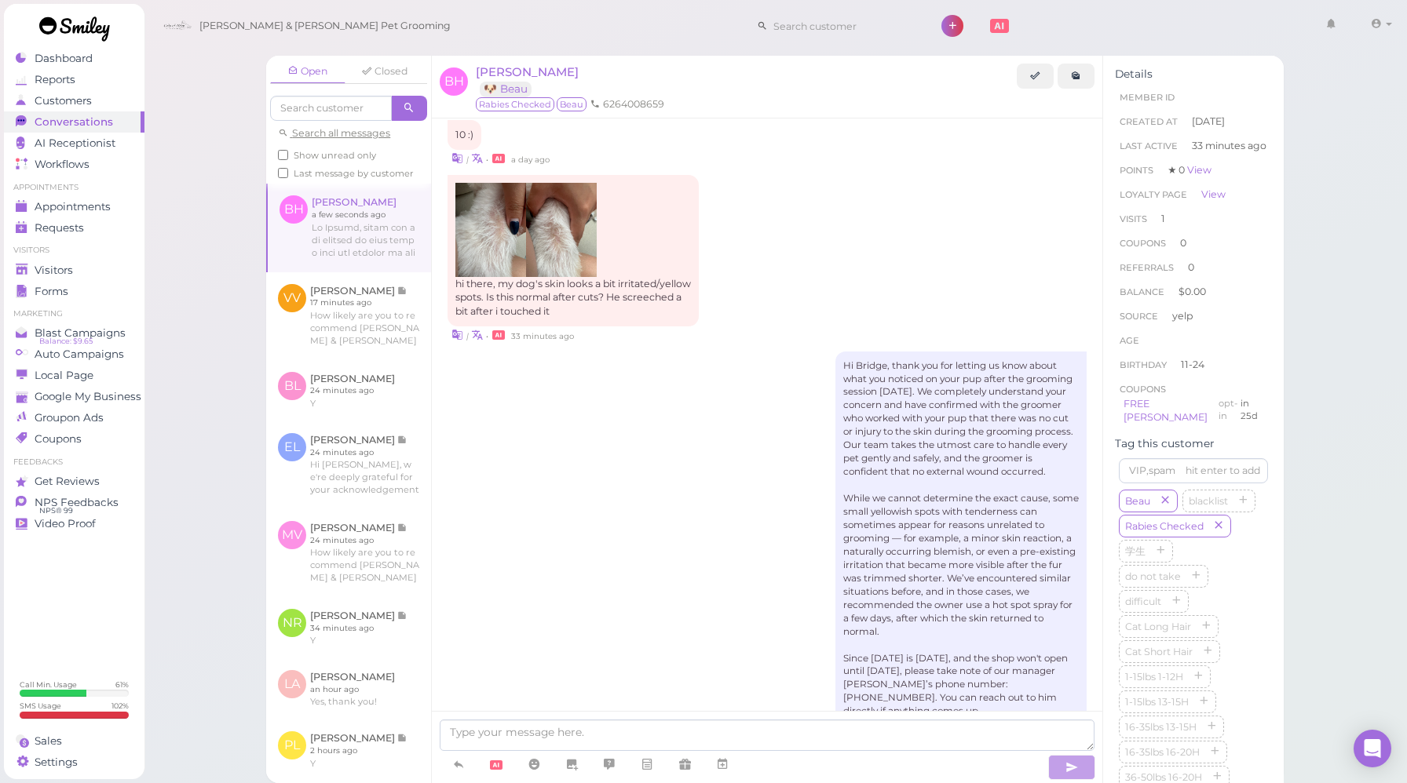
scroll to position [2066, 0]
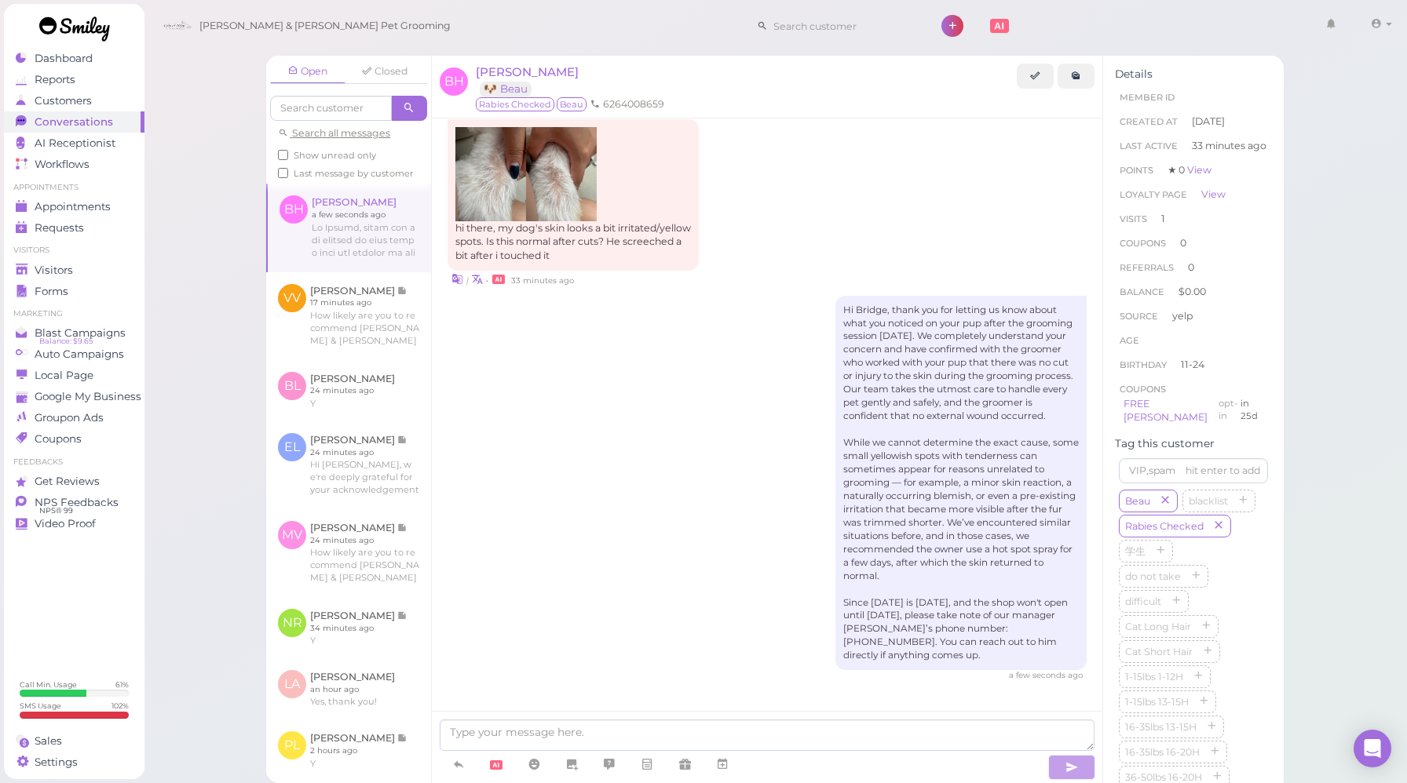
click at [653, 450] on div "Hi Bridge, thank you for letting us know about what you noticed on your pup aft…" at bounding box center [766, 489] width 639 height 386
click at [636, 613] on div "Hi Bridge, thank you for letting us know about what you noticed on your pup aft…" at bounding box center [766, 489] width 639 height 386
